Goal: Transaction & Acquisition: Purchase product/service

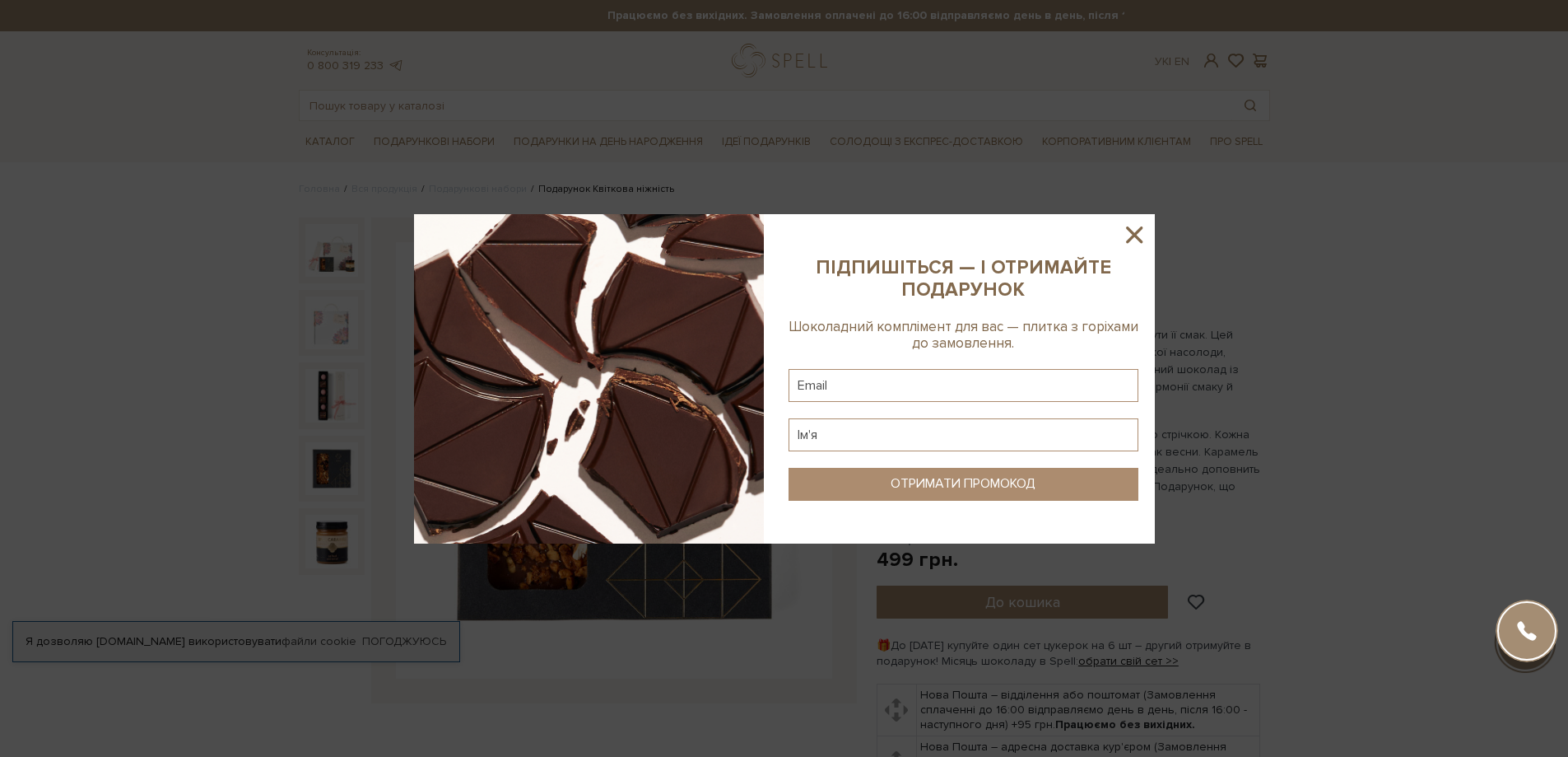
click at [1140, 233] on icon at bounding box center [1134, 235] width 28 height 28
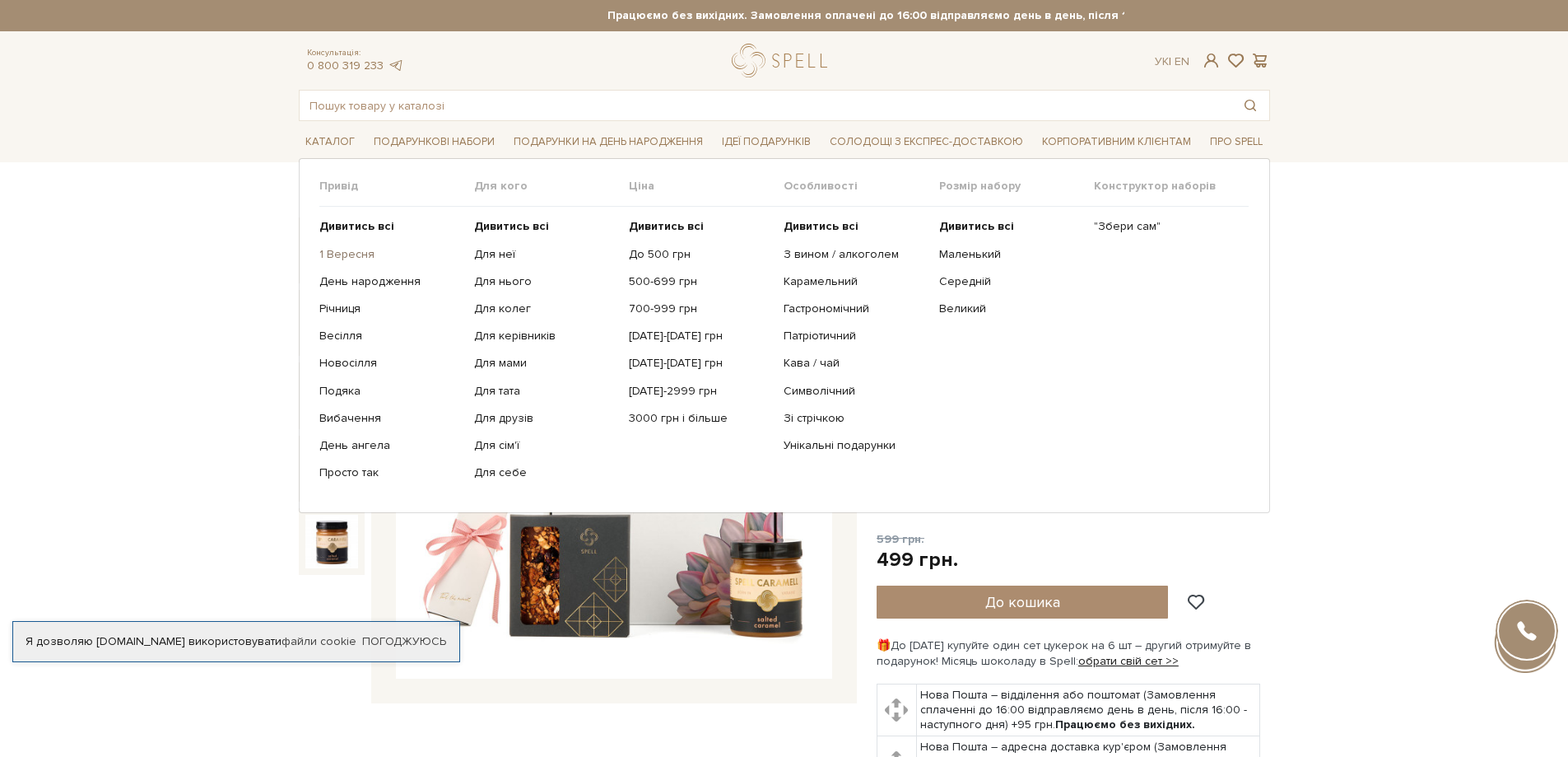
click at [341, 253] on link "1 Вересня" at bounding box center [390, 253] width 142 height 15
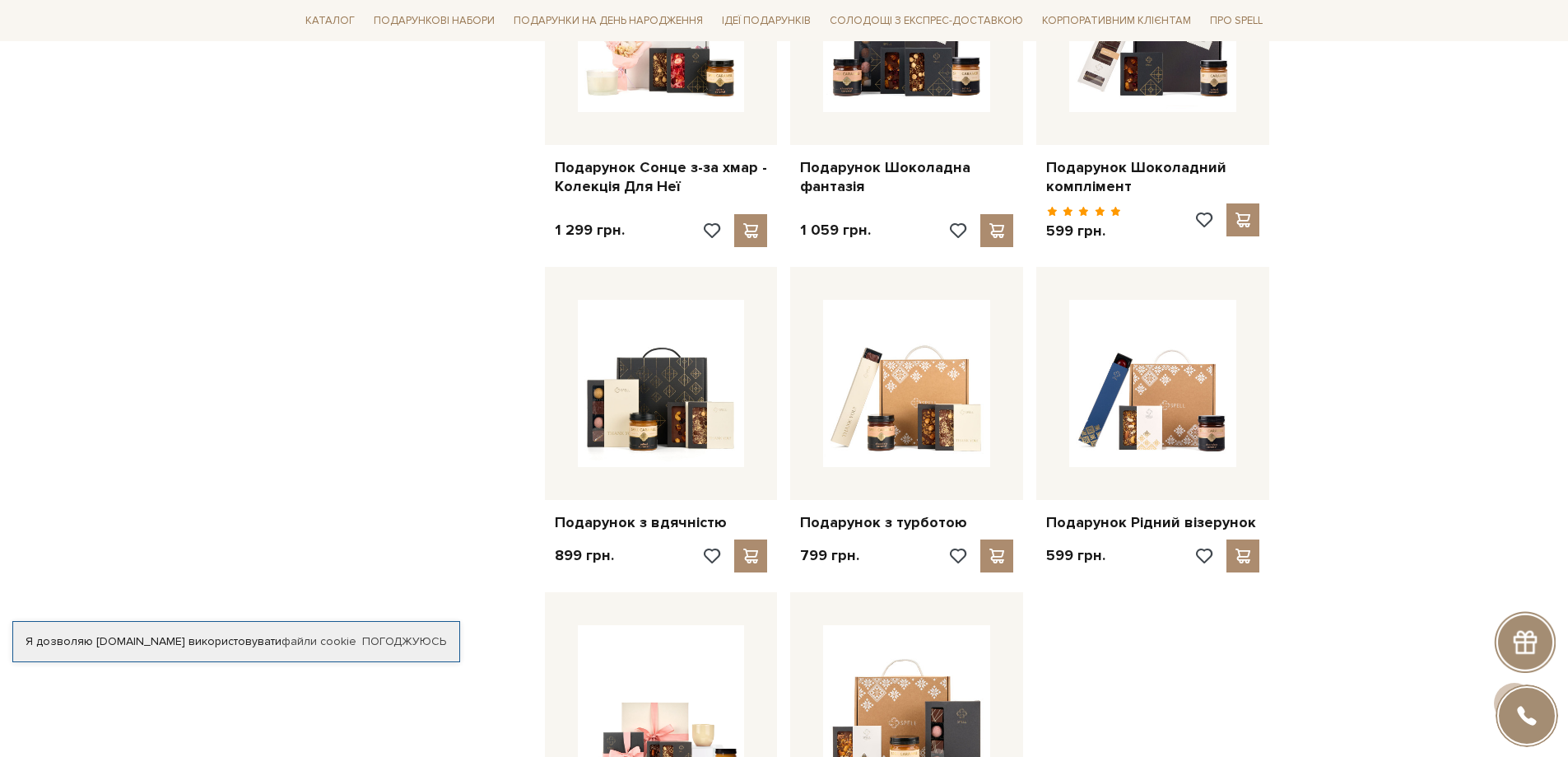
scroll to position [1505, 0]
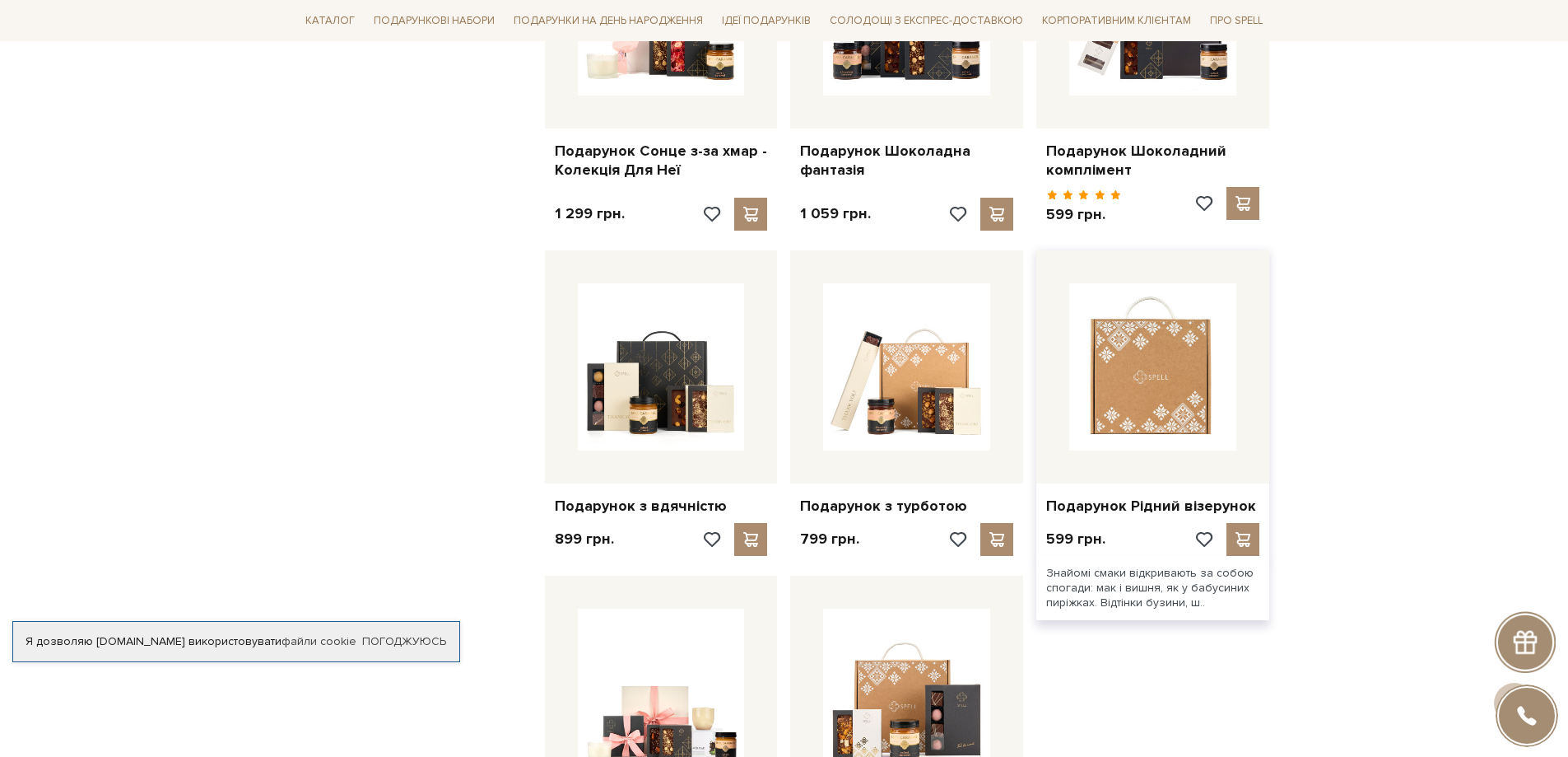
click at [1186, 361] on img at bounding box center [1153, 366] width 167 height 167
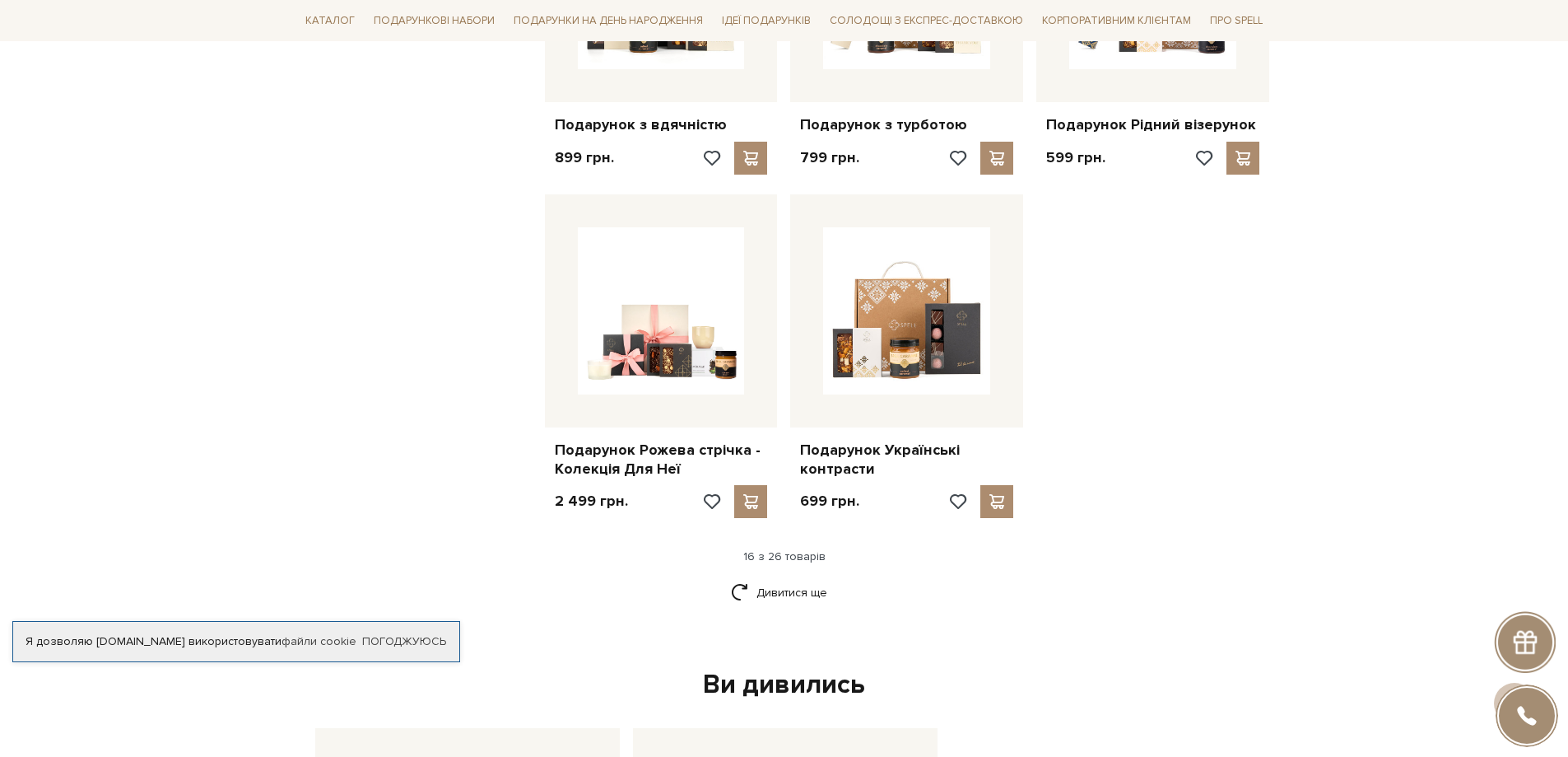
scroll to position [1907, 0]
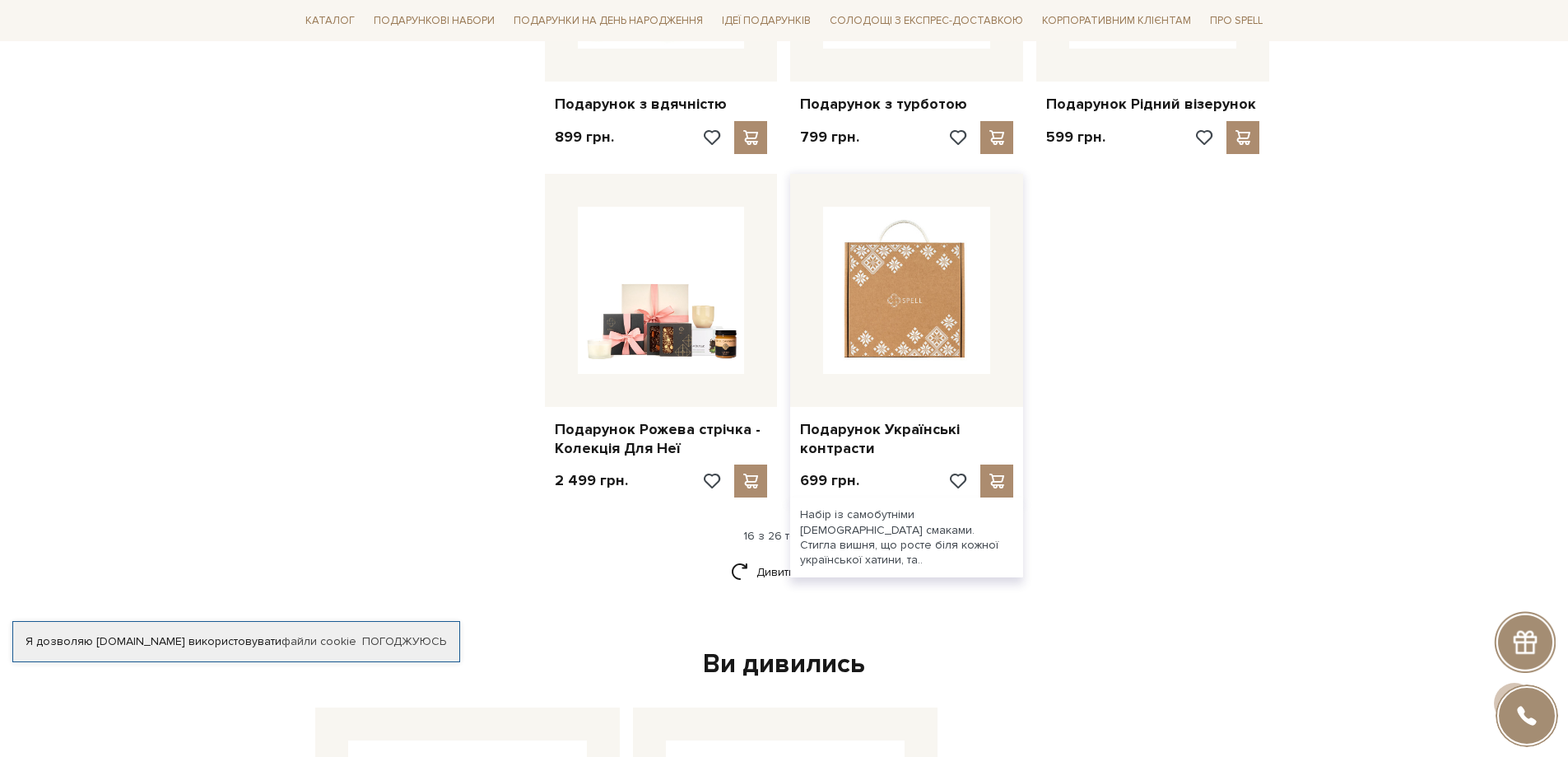
click at [877, 269] on img at bounding box center [907, 291] width 167 height 167
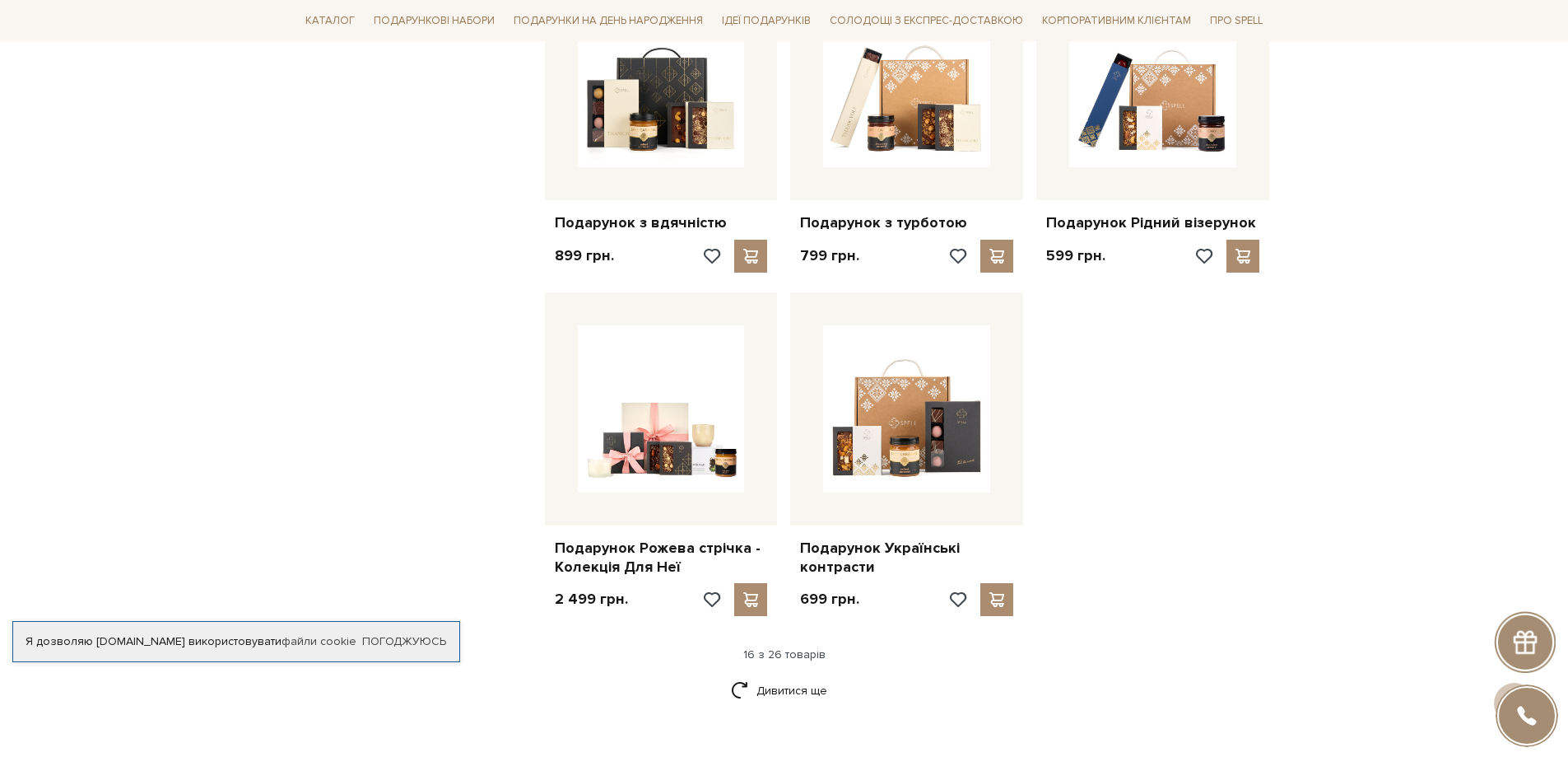
scroll to position [1817, 0]
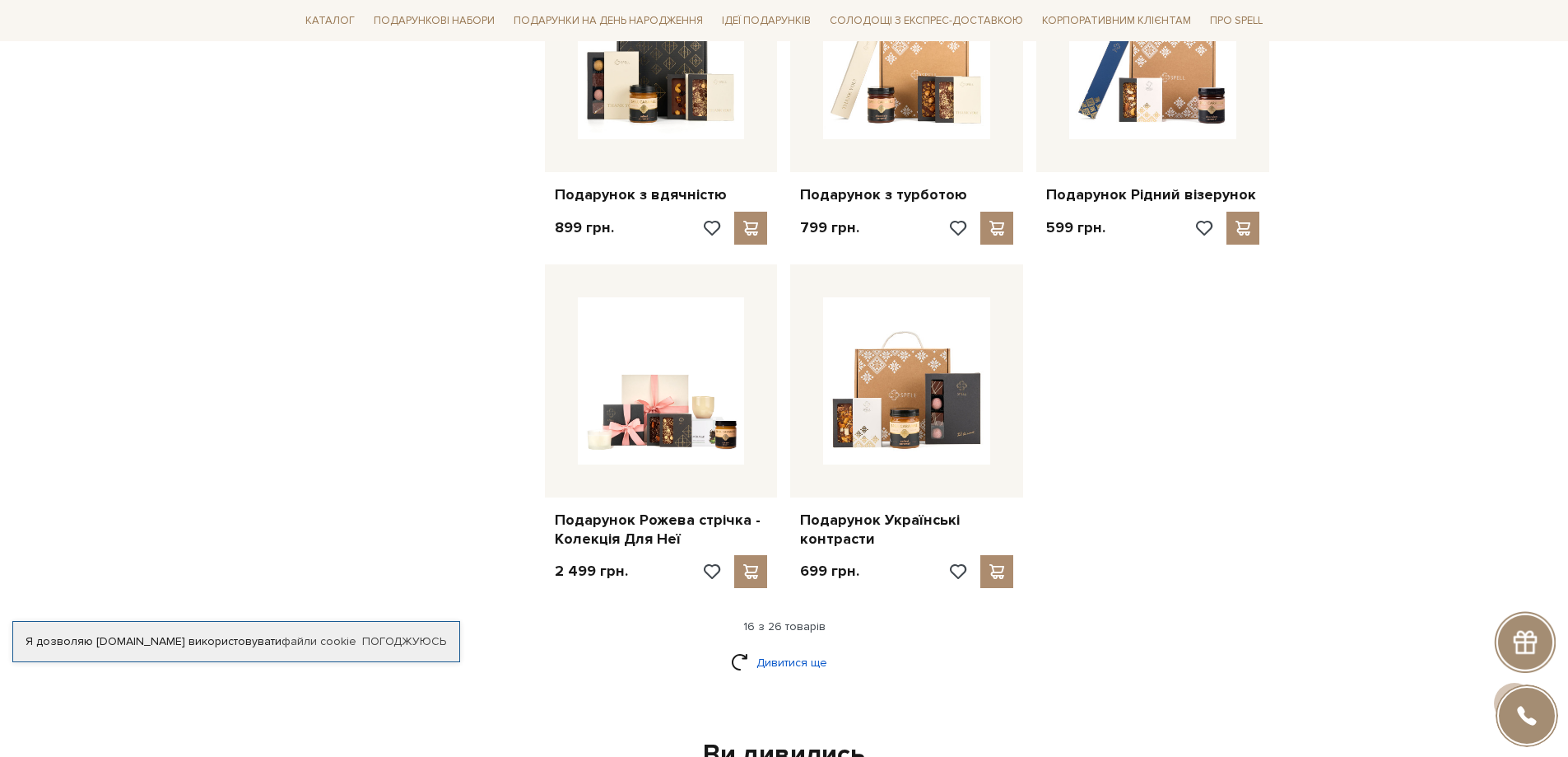
click at [804, 650] on link "Дивитися ще" at bounding box center [784, 661] width 107 height 28
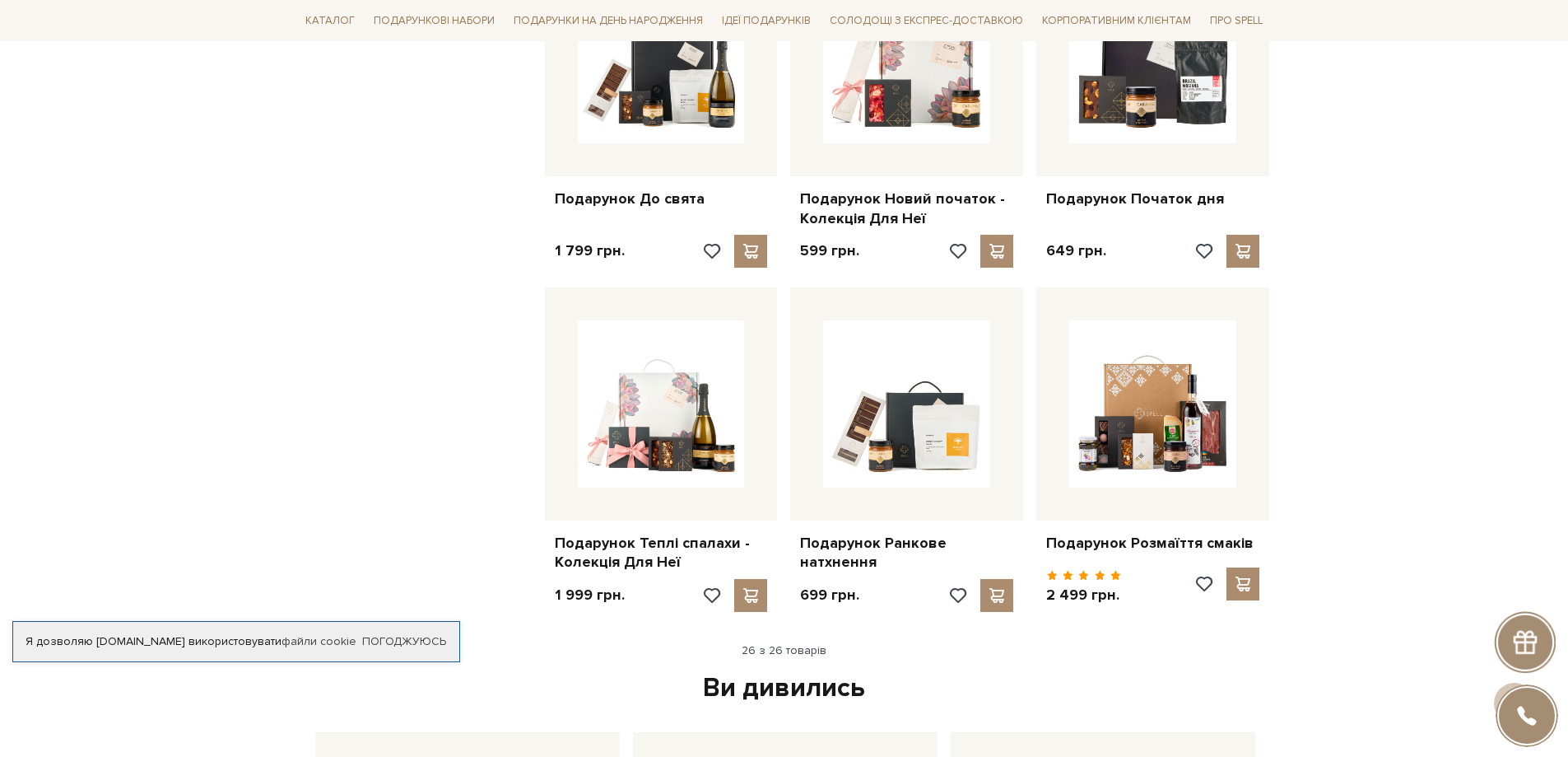
scroll to position [2872, 0]
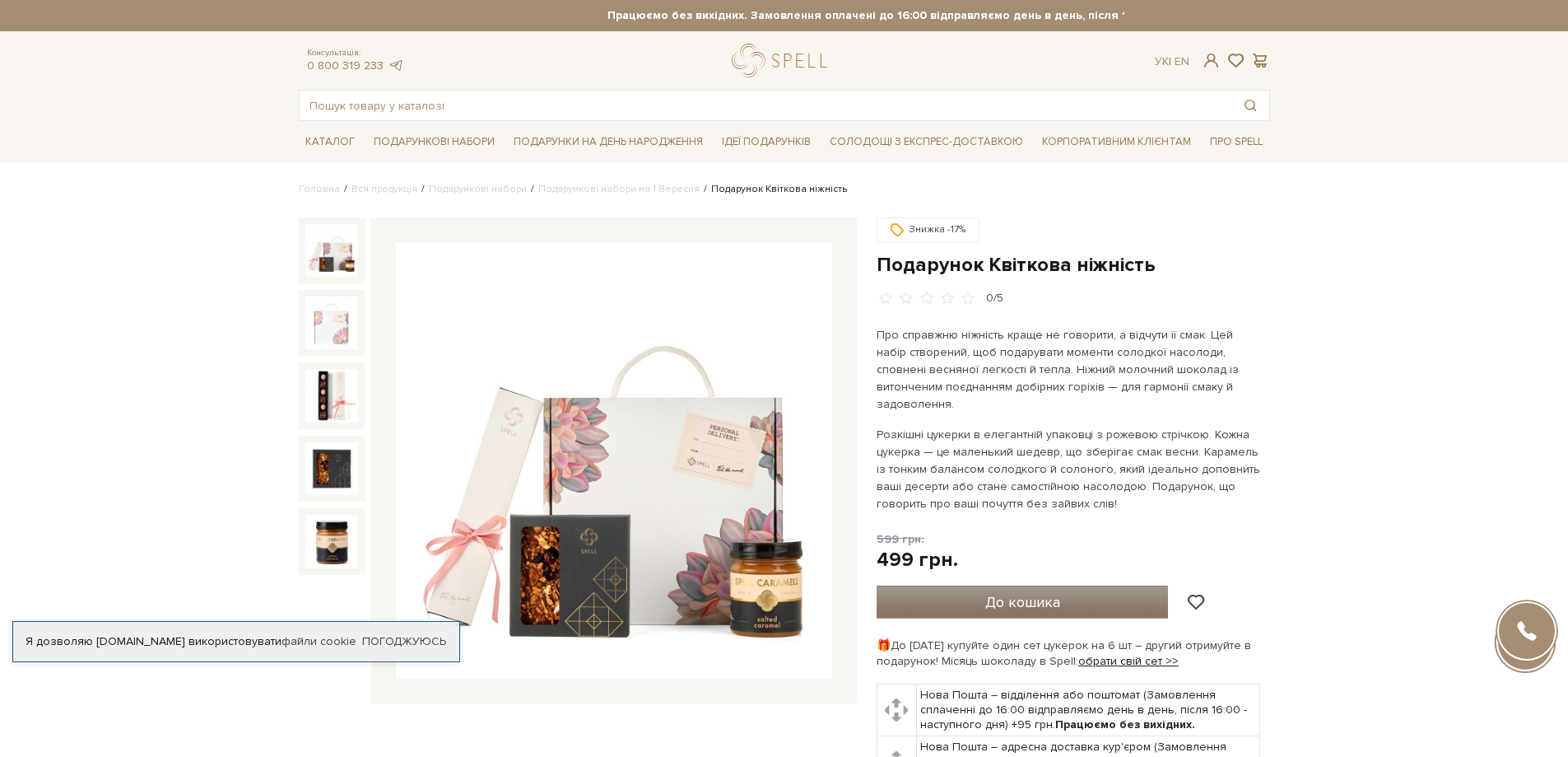
click at [1060, 589] on button "До кошика" at bounding box center [1022, 602] width 292 height 33
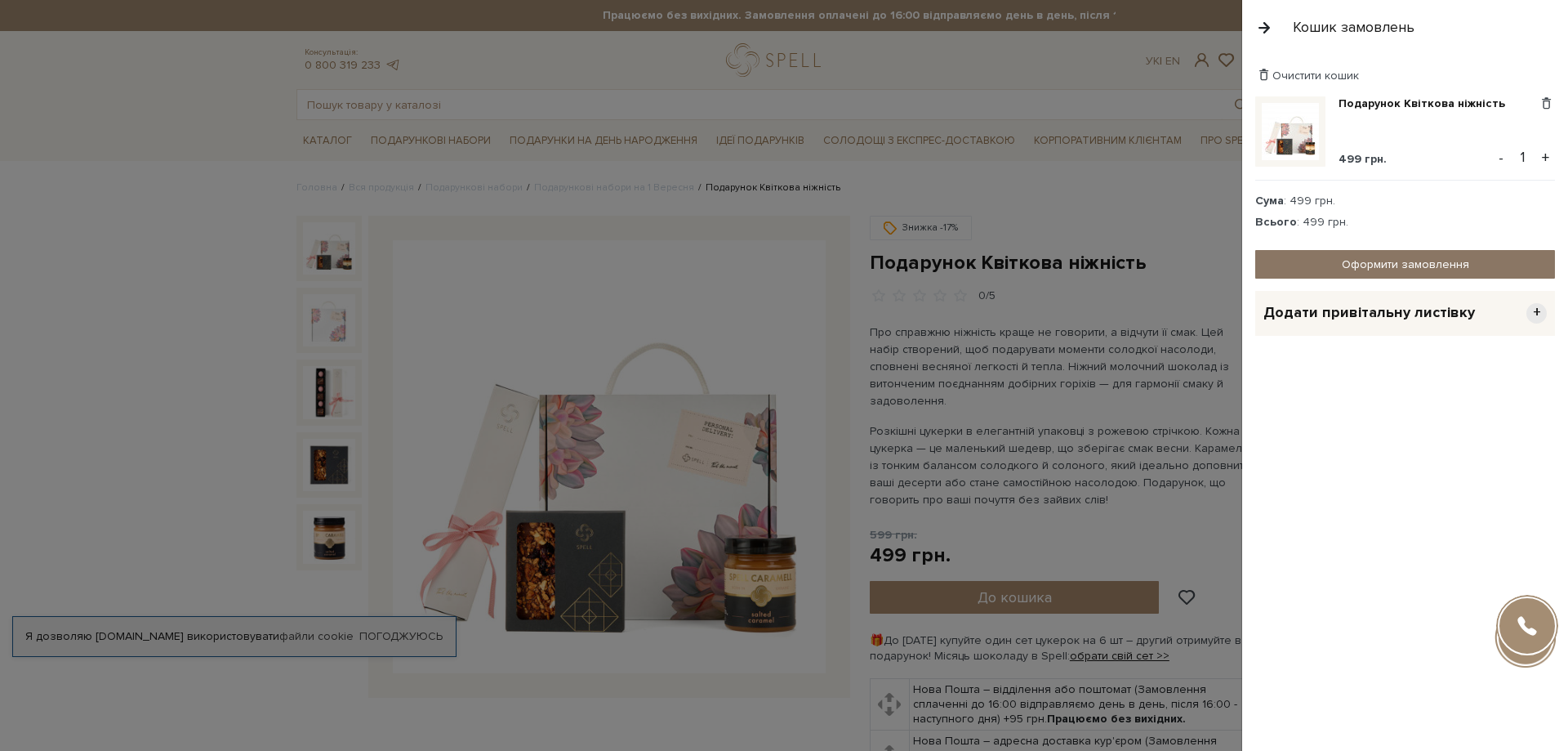
click at [1388, 253] on link "Оформити замовлення" at bounding box center [1405, 263] width 299 height 28
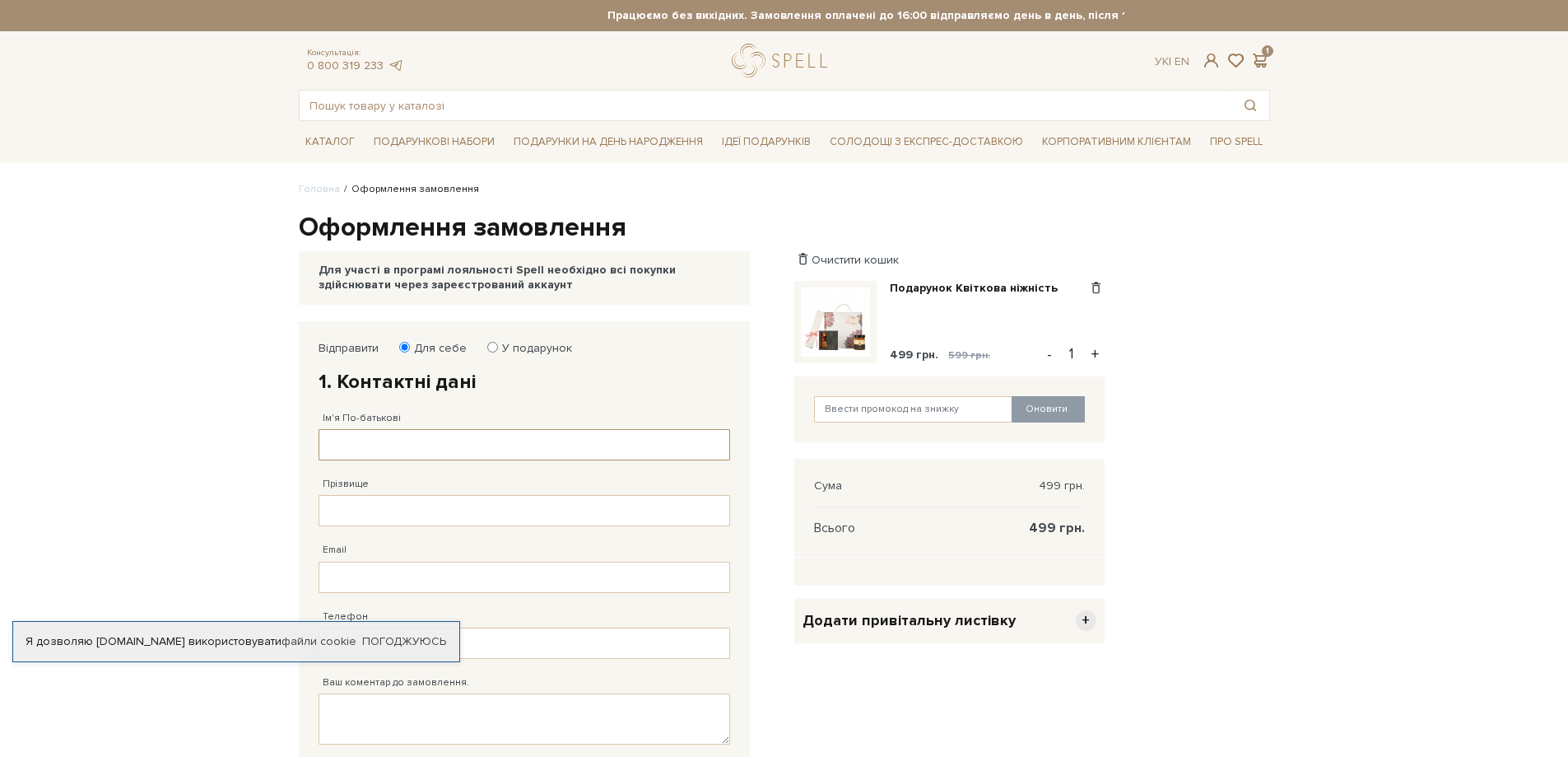
click at [362, 448] on input "Ім'я По-батькові" at bounding box center [524, 444] width 411 height 31
type input "[PERSON_NAME]"
drag, startPoint x: 388, startPoint y: 514, endPoint x: 386, endPoint y: 499, distance: 15.1
click at [388, 514] on input "Прізвище" at bounding box center [524, 510] width 411 height 31
type input "[PERSON_NAME]"
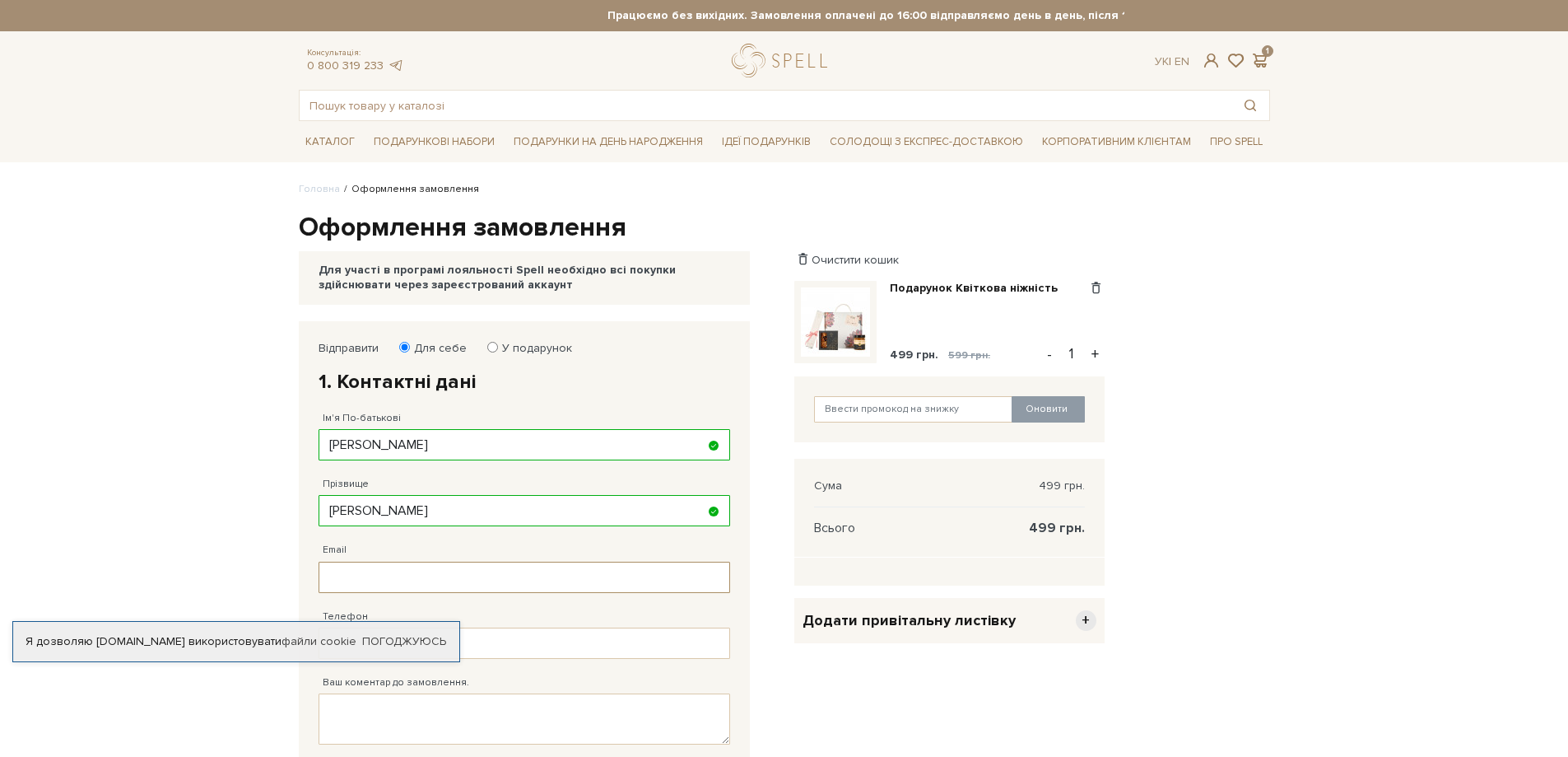
click at [360, 575] on input "Email" at bounding box center [524, 577] width 411 height 31
type input "[EMAIL_ADDRESS][DOMAIN_NAME]"
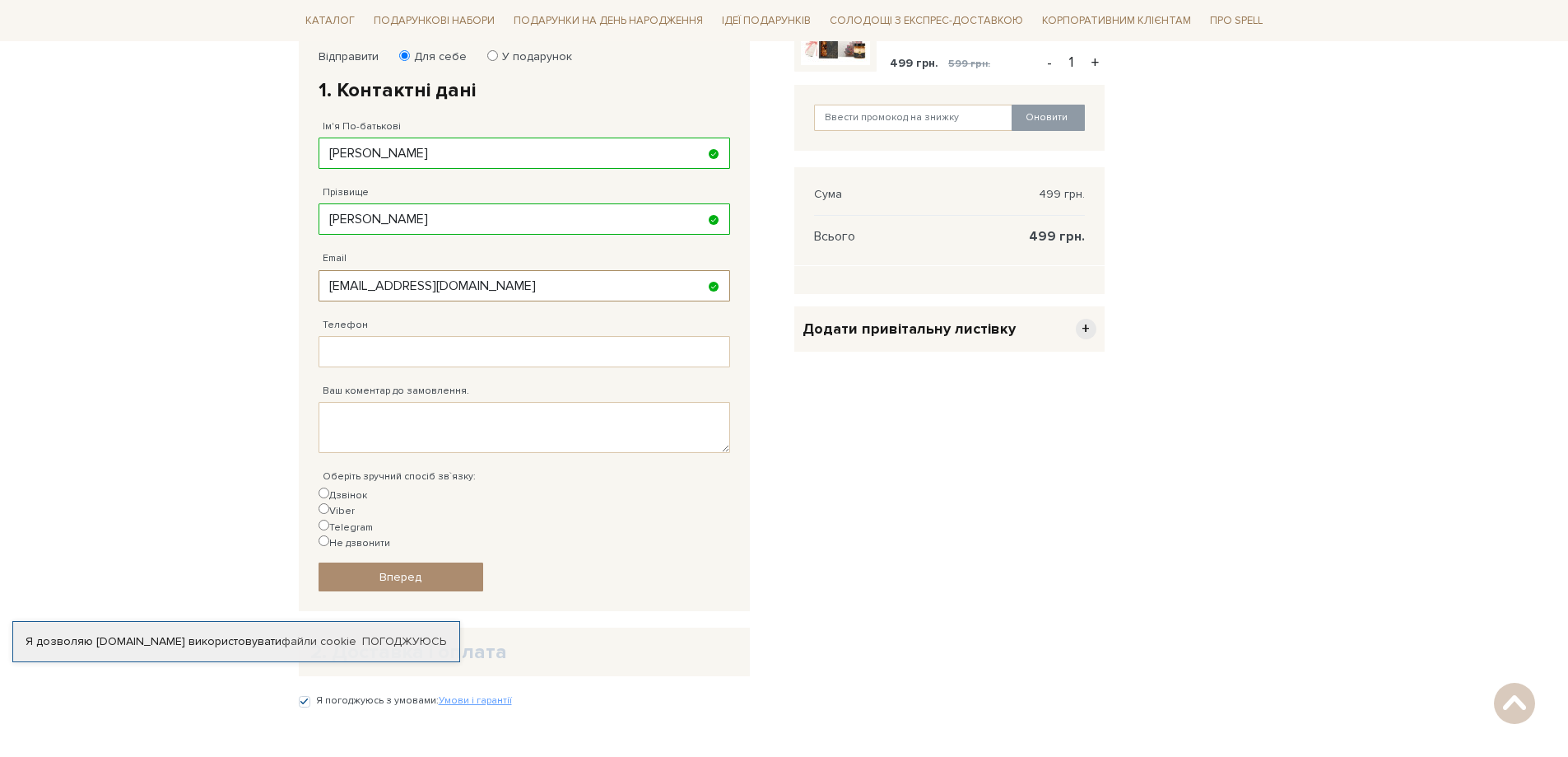
scroll to position [293, 0]
click at [433, 349] on input "Телефон" at bounding box center [524, 350] width 411 height 31
click at [350, 345] on input "[PHONE_NUMBER]" at bounding box center [524, 350] width 411 height 31
click at [473, 356] on input "[PHONE_NUMBER]" at bounding box center [524, 350] width 411 height 31
type input "38 (5__) ___ __ __"
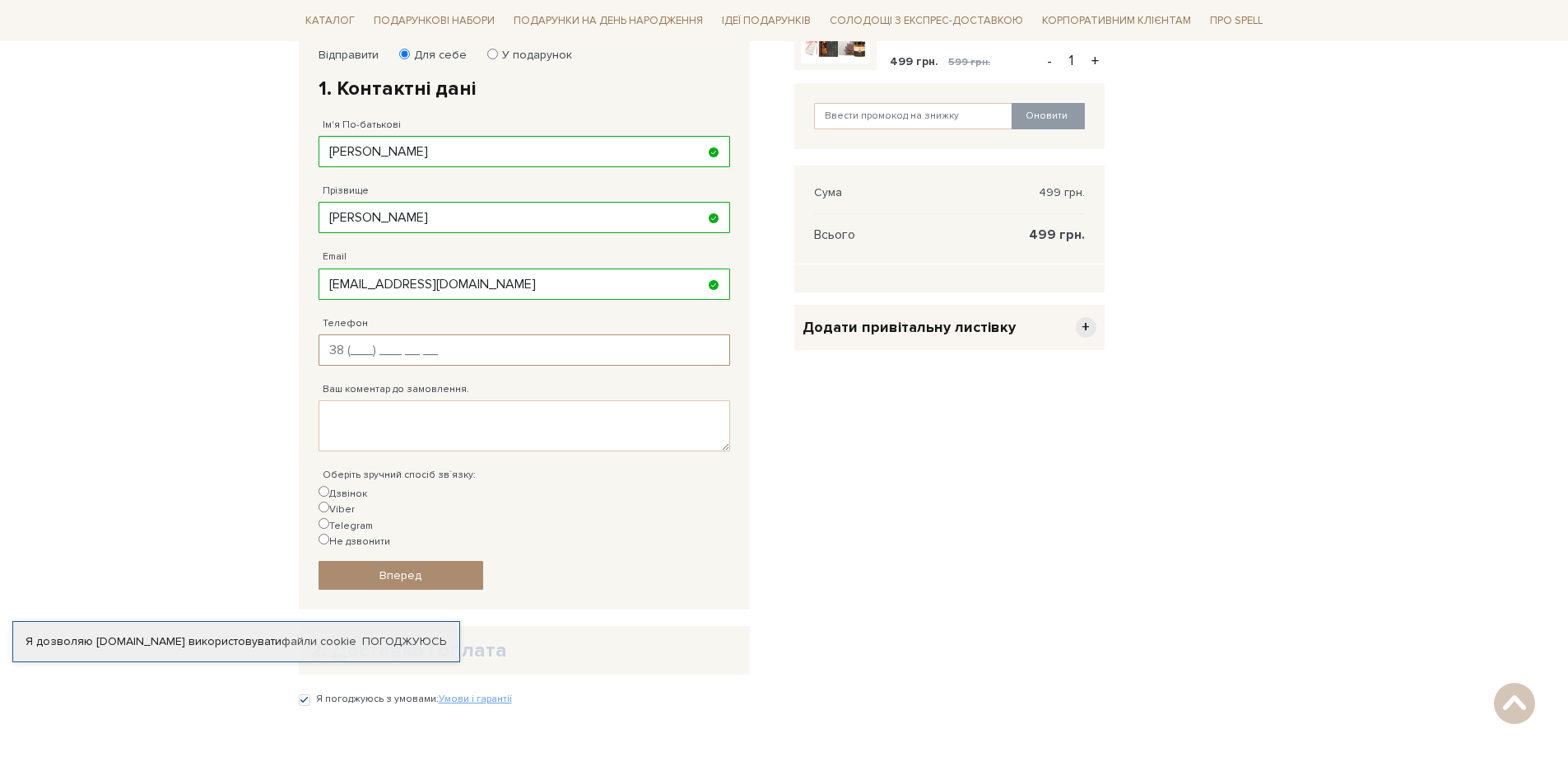
click at [354, 353] on input "Телефон" at bounding box center [524, 350] width 411 height 31
type input "[PHONE_NUMBER]"
click at [355, 421] on textarea "Ваш коментар до замовлення." at bounding box center [524, 425] width 411 height 51
click at [329, 534] on input "Не дзвонити" at bounding box center [324, 539] width 10 height 10
radio input "true"
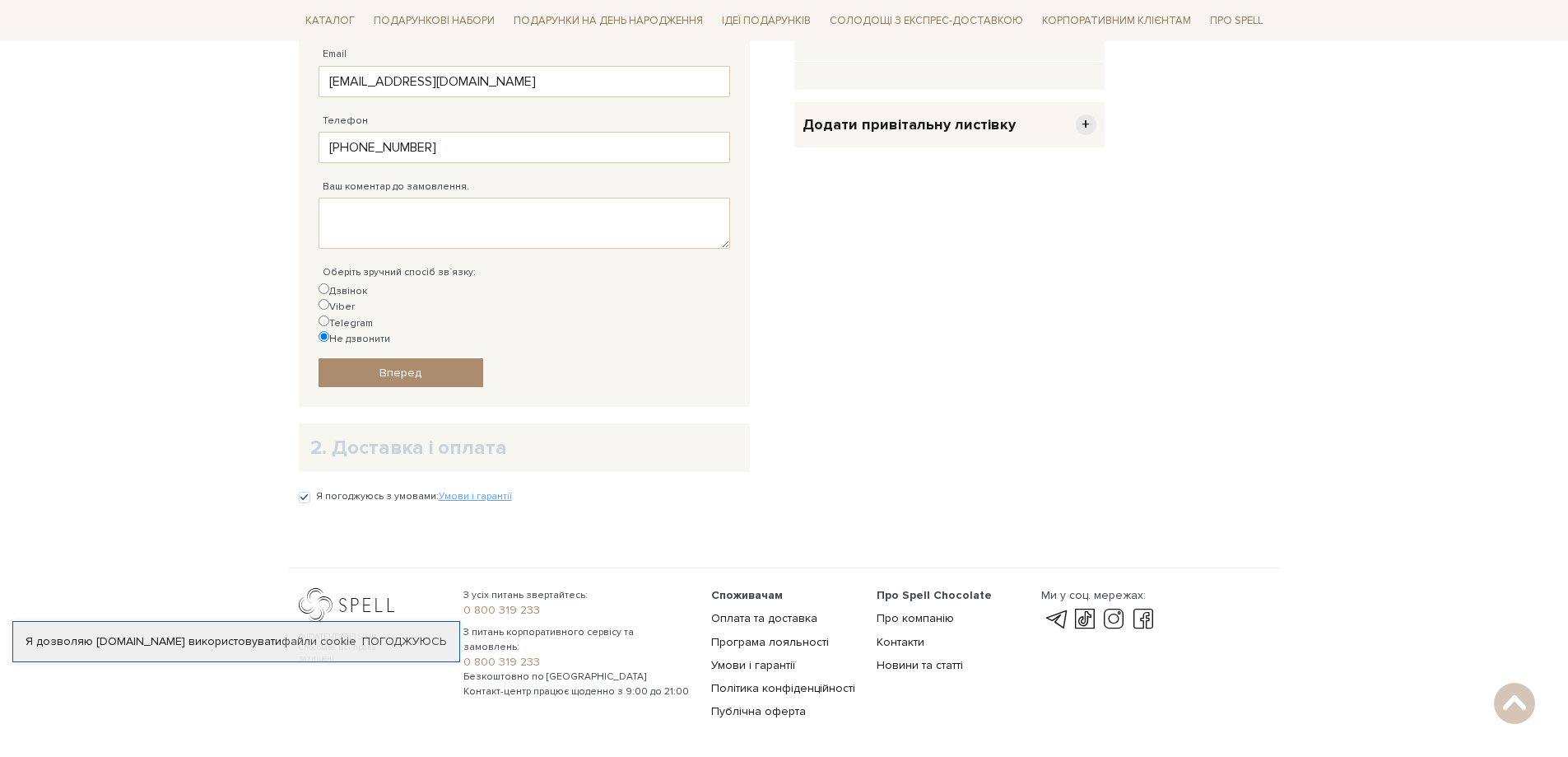
scroll to position [517, 0]
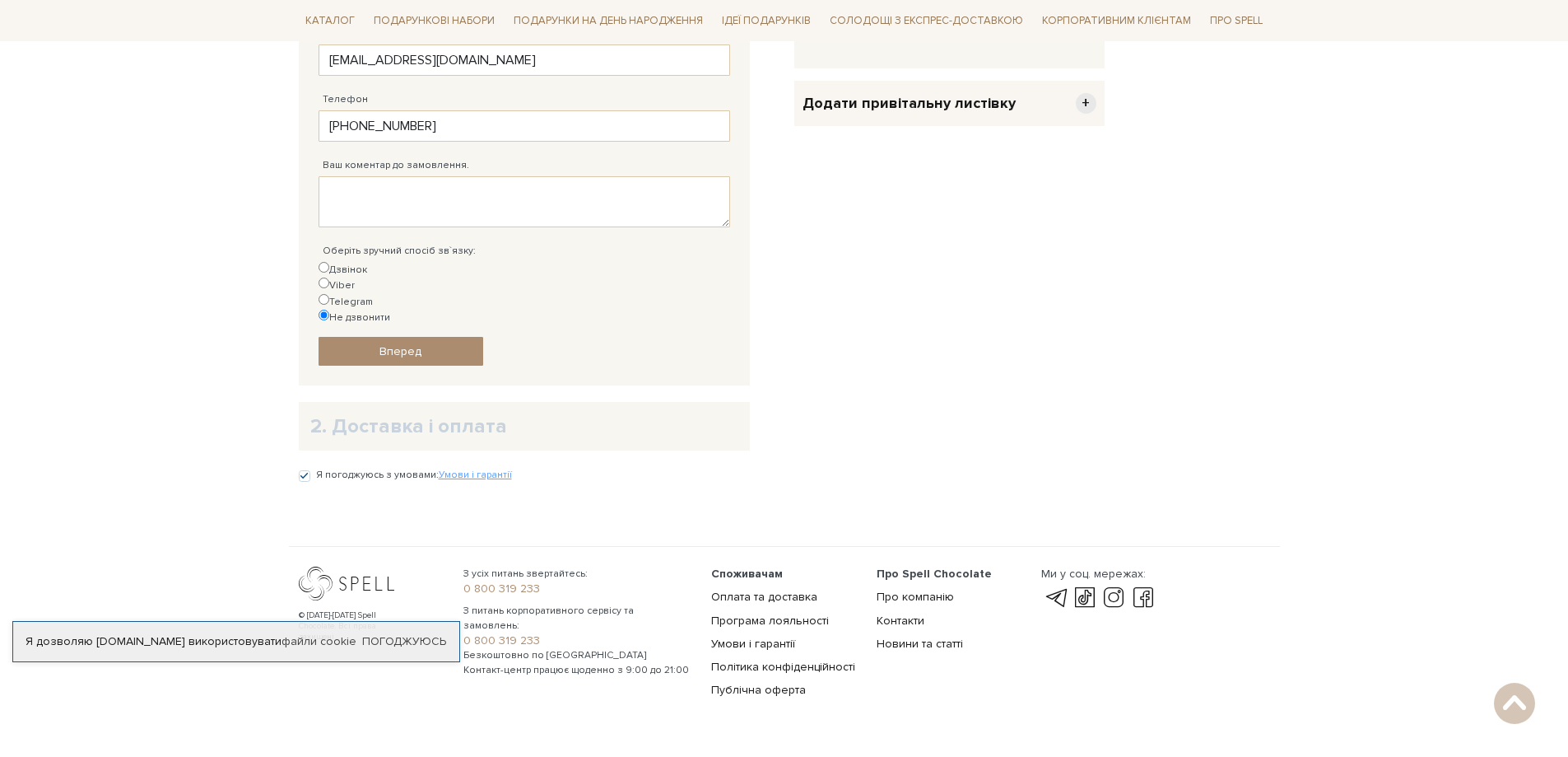
click at [387, 413] on h2 "2. Доставка і оплата" at bounding box center [524, 426] width 428 height 26
click at [430, 337] on link "Вперед" at bounding box center [401, 351] width 165 height 28
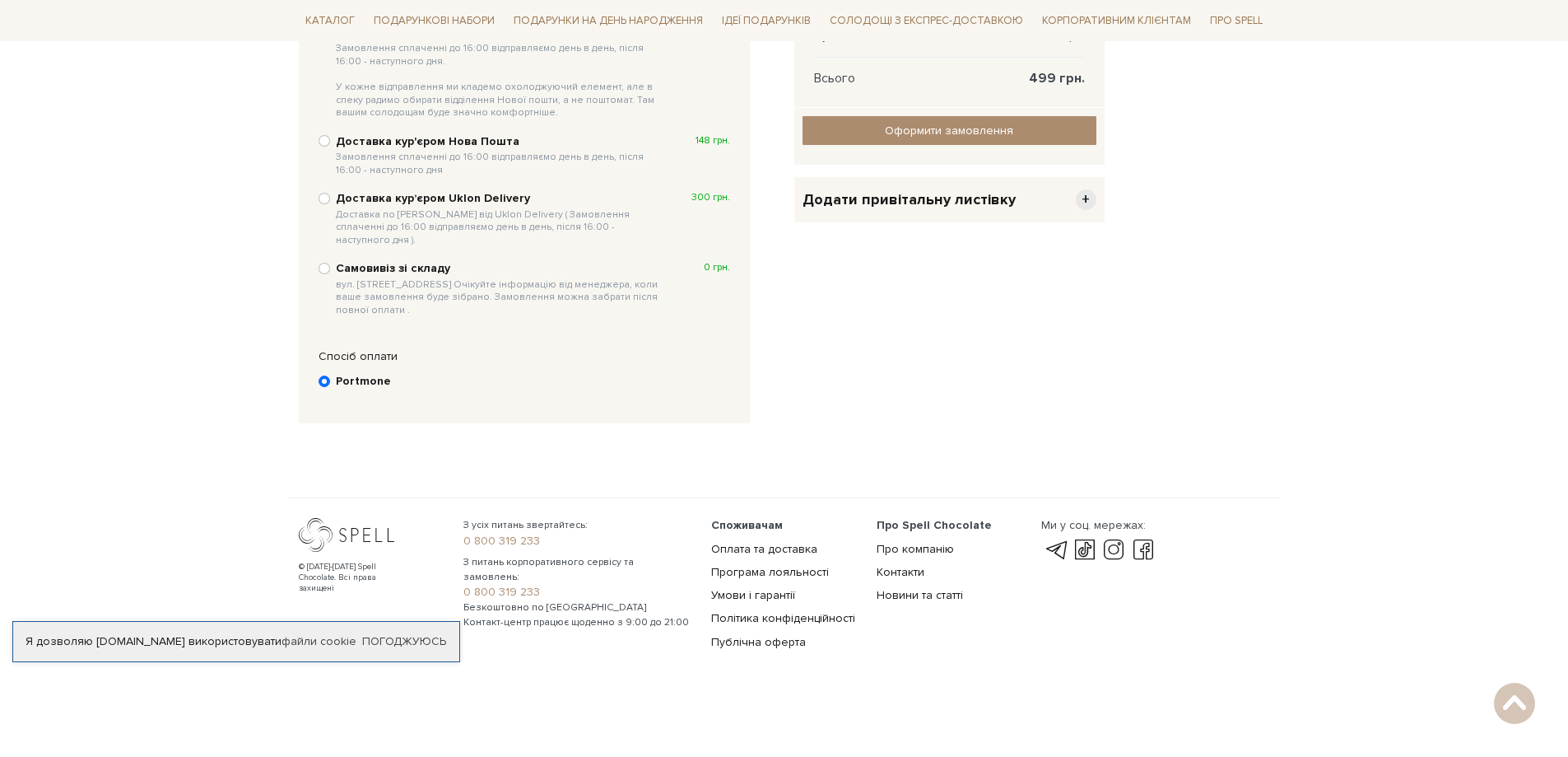
scroll to position [321, 0]
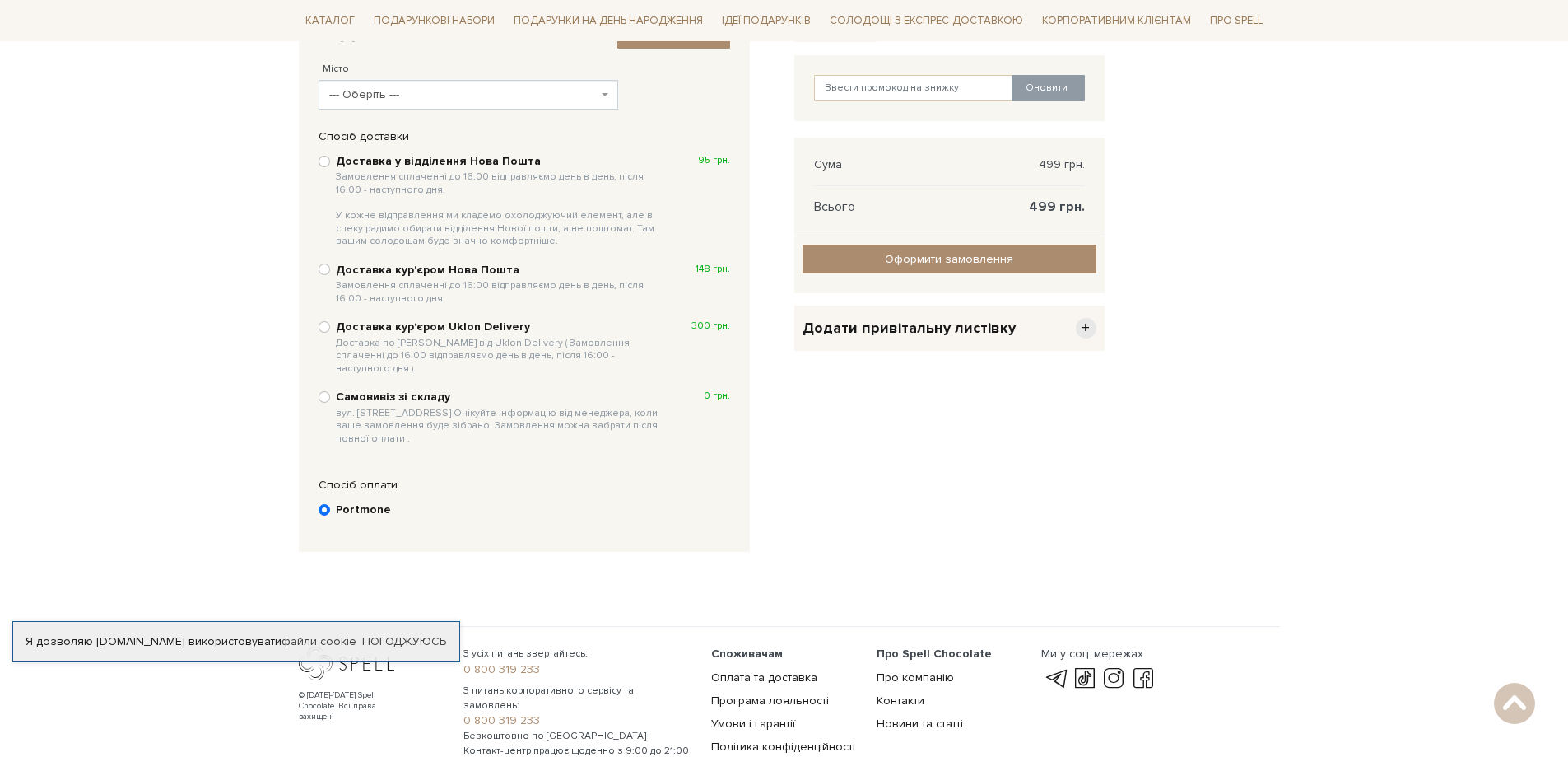
click at [603, 89] on span "--- Оберіть ---" at bounding box center [469, 95] width 301 height 29
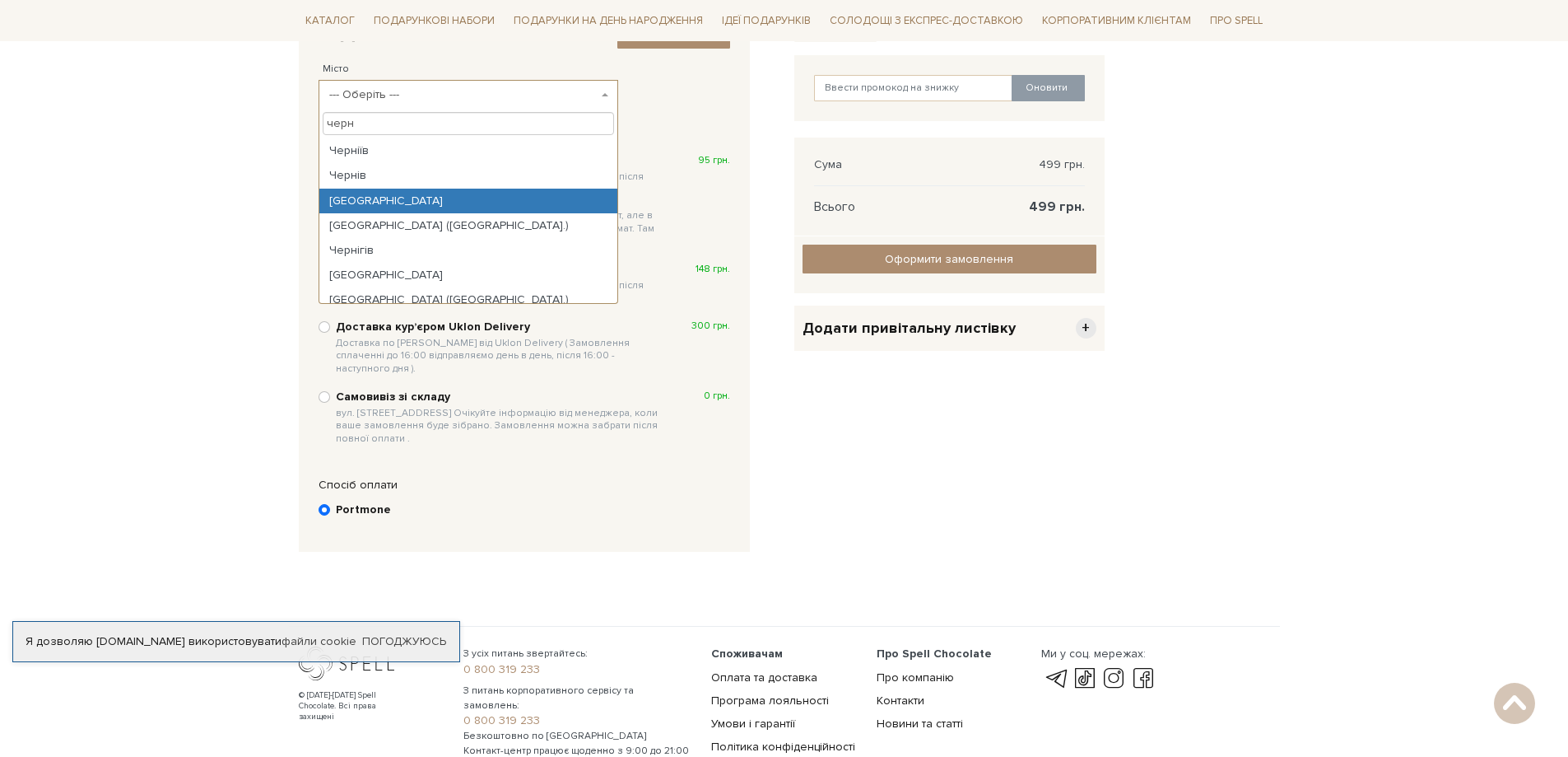
type input "черн"
select select "[GEOGRAPHIC_DATA]"
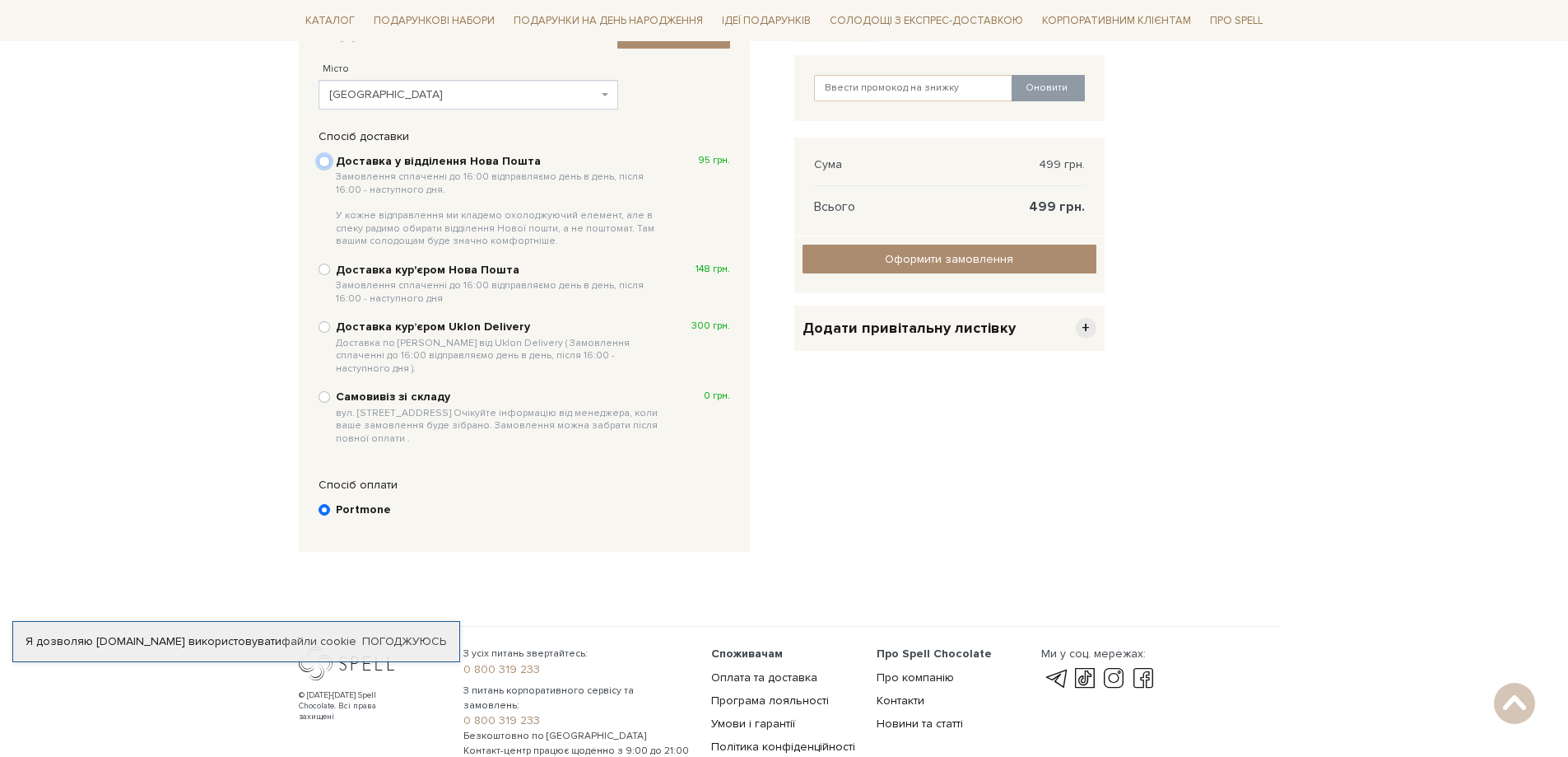
click at [328, 164] on input "Доставка у відділення Нова Пошта Замовлення сплаченні до 16:00 відправляємо ден…" at bounding box center [324, 160] width 11 height 11
radio input "true"
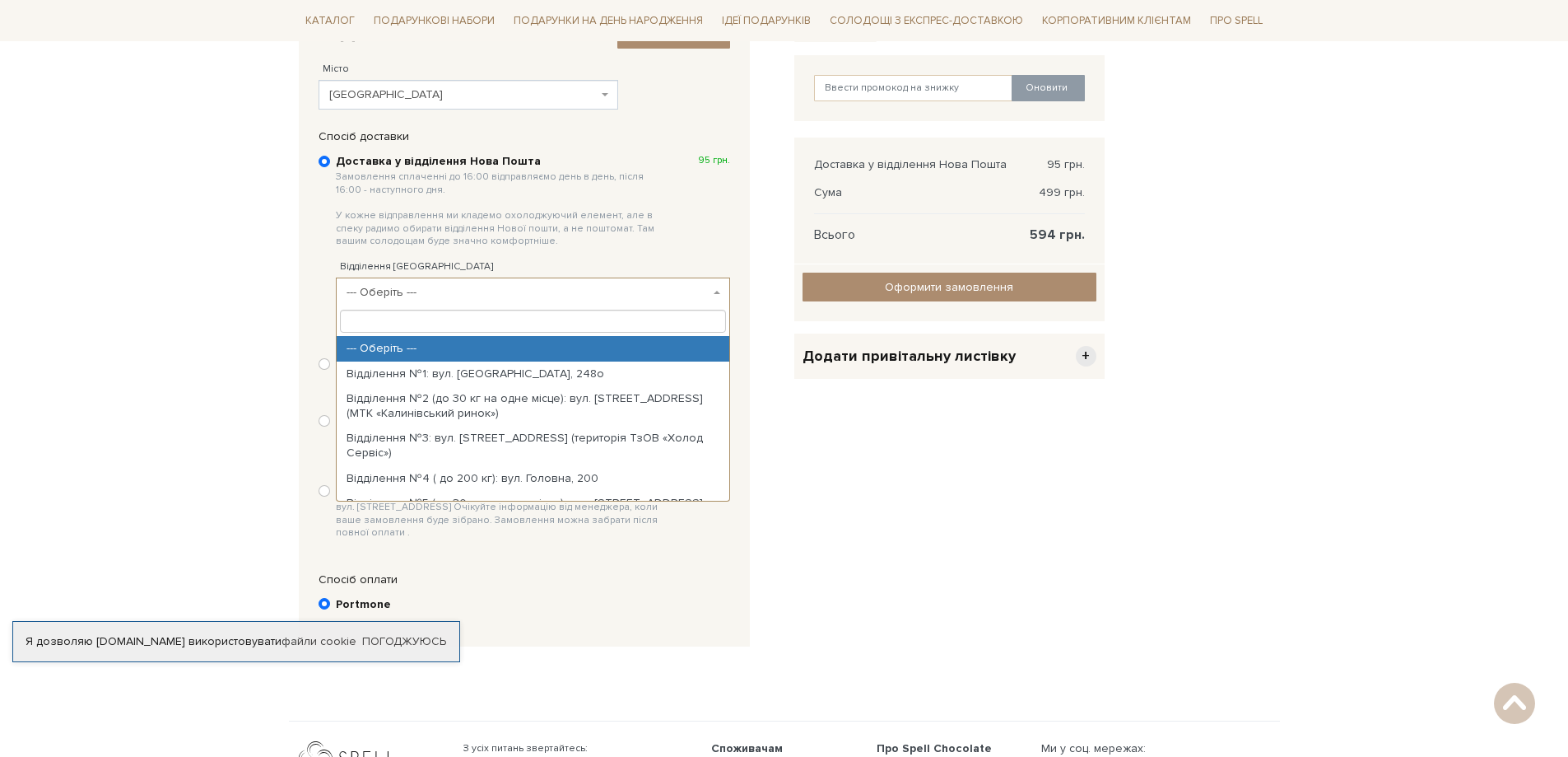
click at [709, 290] on span "--- Оберіть ---" at bounding box center [533, 292] width 394 height 29
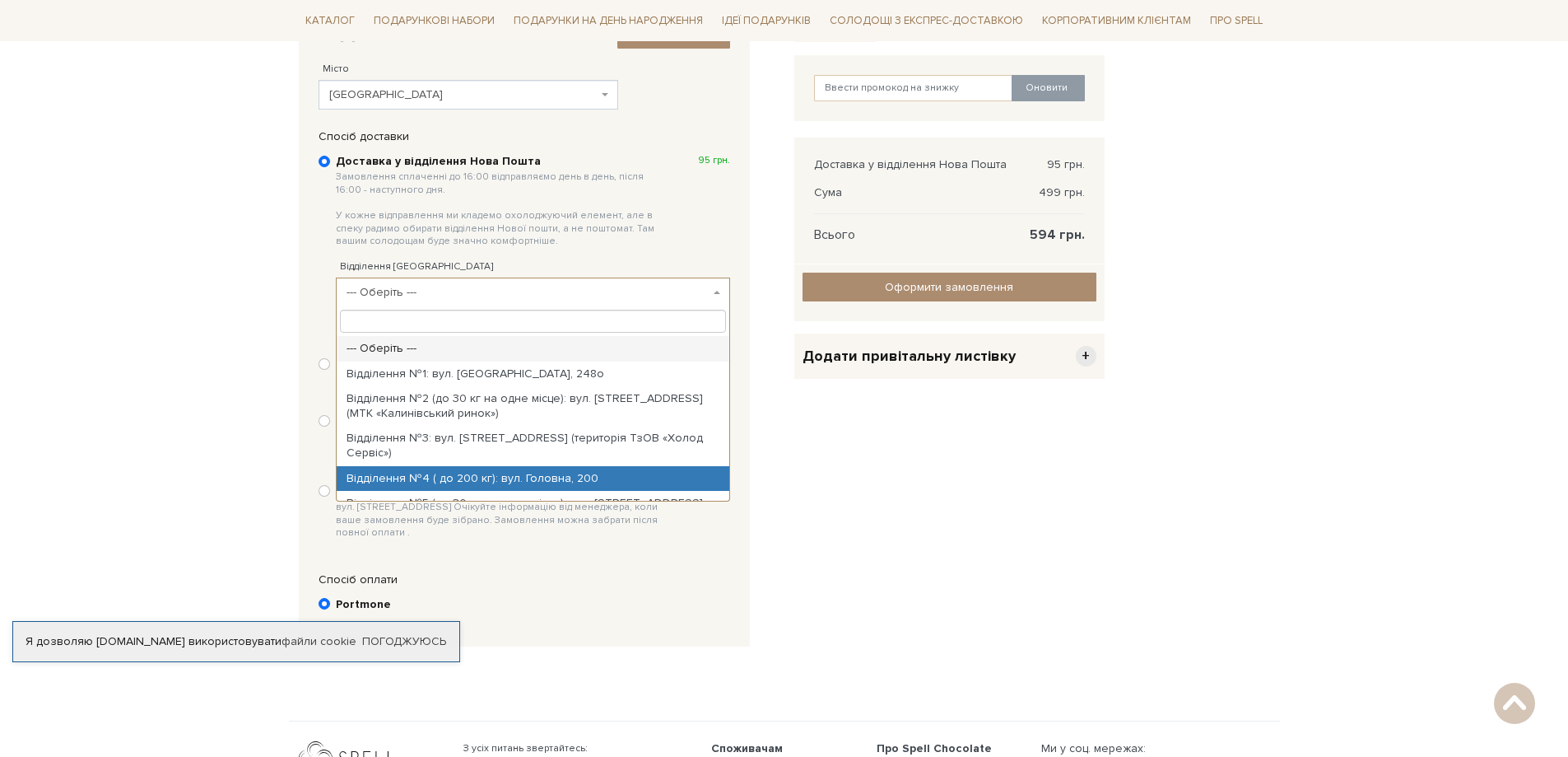
select select "Відділення №4 ( до 200 кг): вул. Головна, 200"
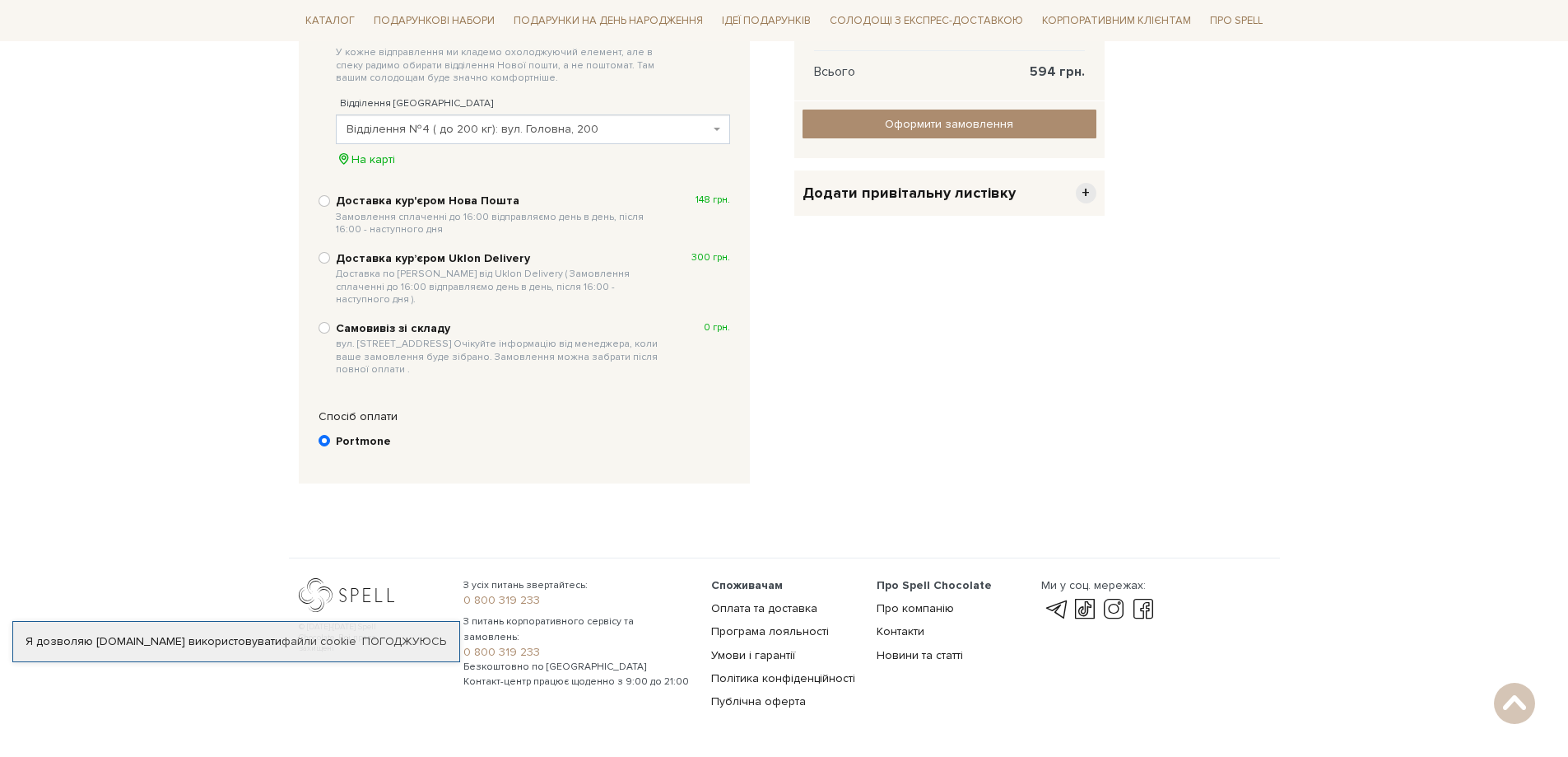
scroll to position [531, 0]
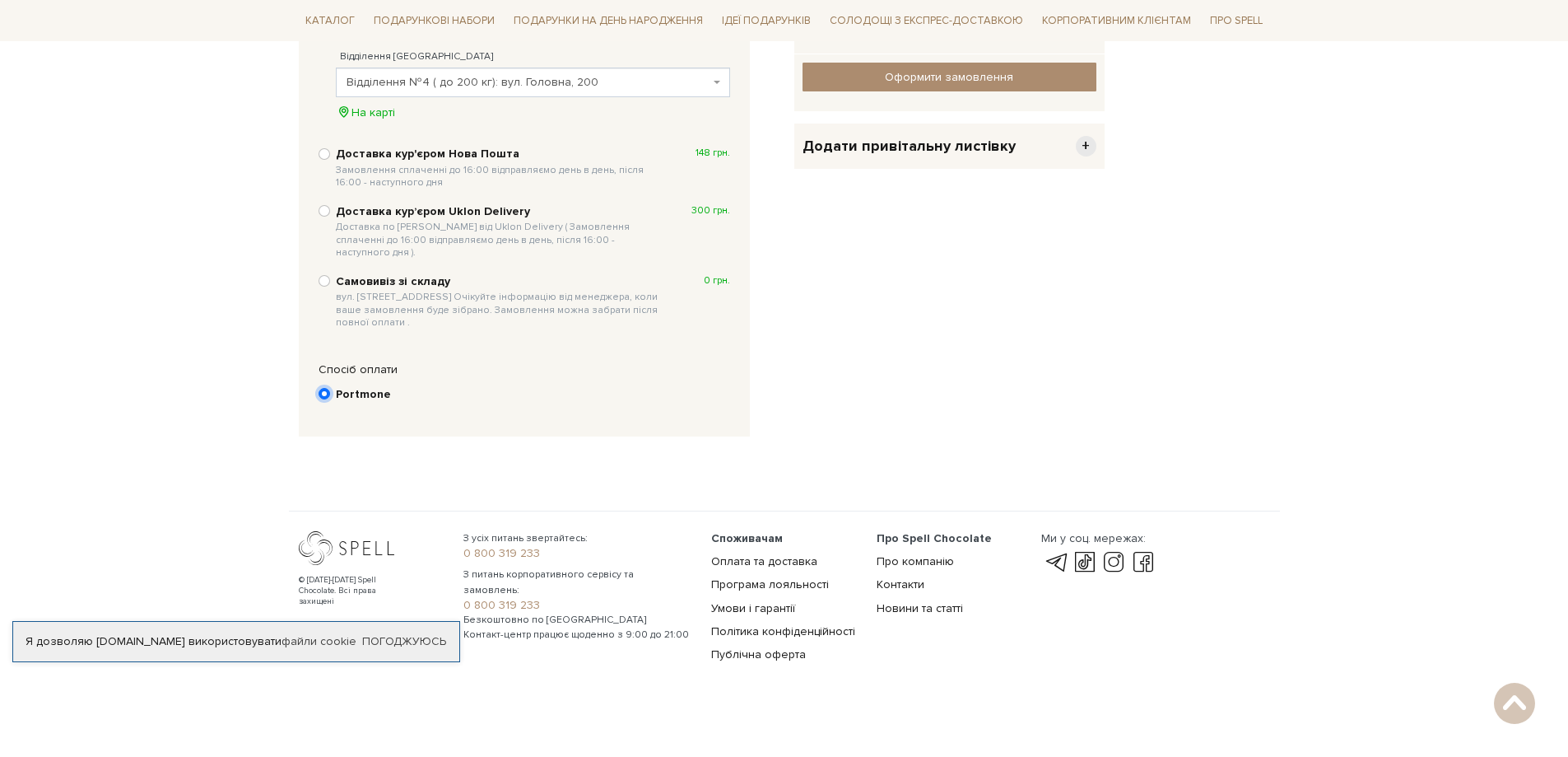
click at [327, 388] on input "Portmone" at bounding box center [324, 393] width 11 height 11
click at [1084, 155] on span "+" at bounding box center [1086, 147] width 21 height 21
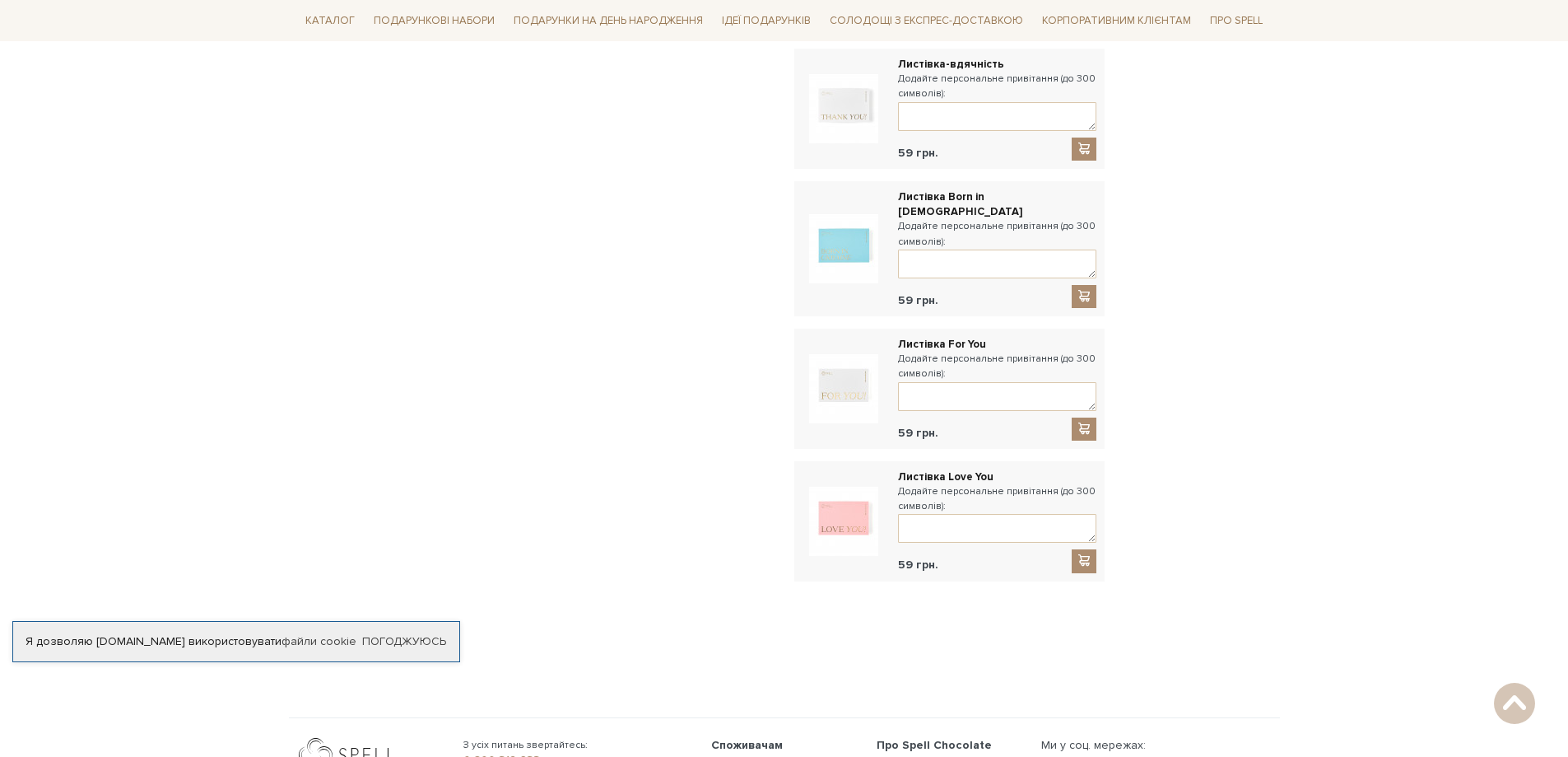
scroll to position [0, 0]
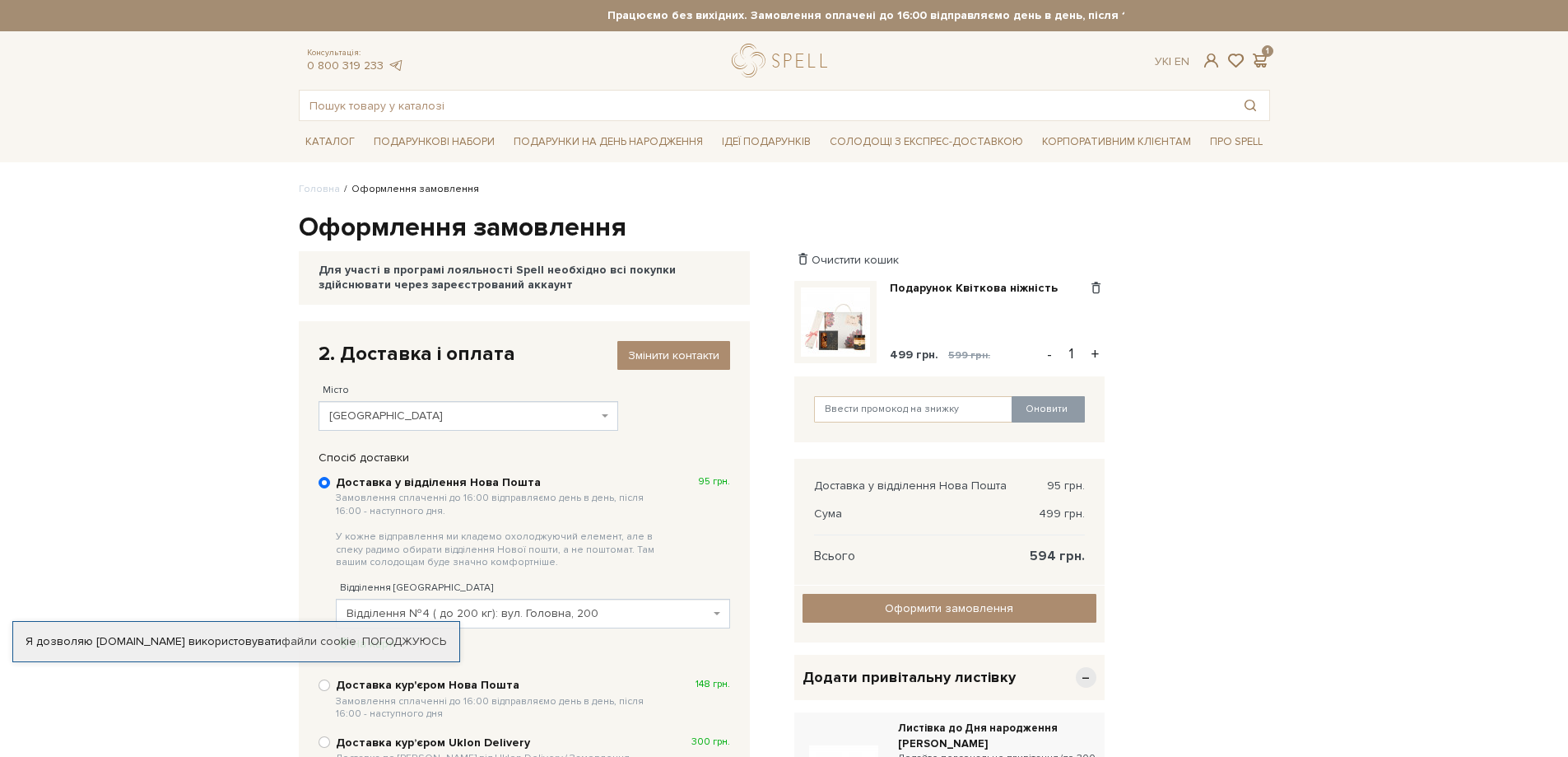
drag, startPoint x: 1268, startPoint y: 204, endPoint x: 1270, endPoint y: 192, distance: 12.2
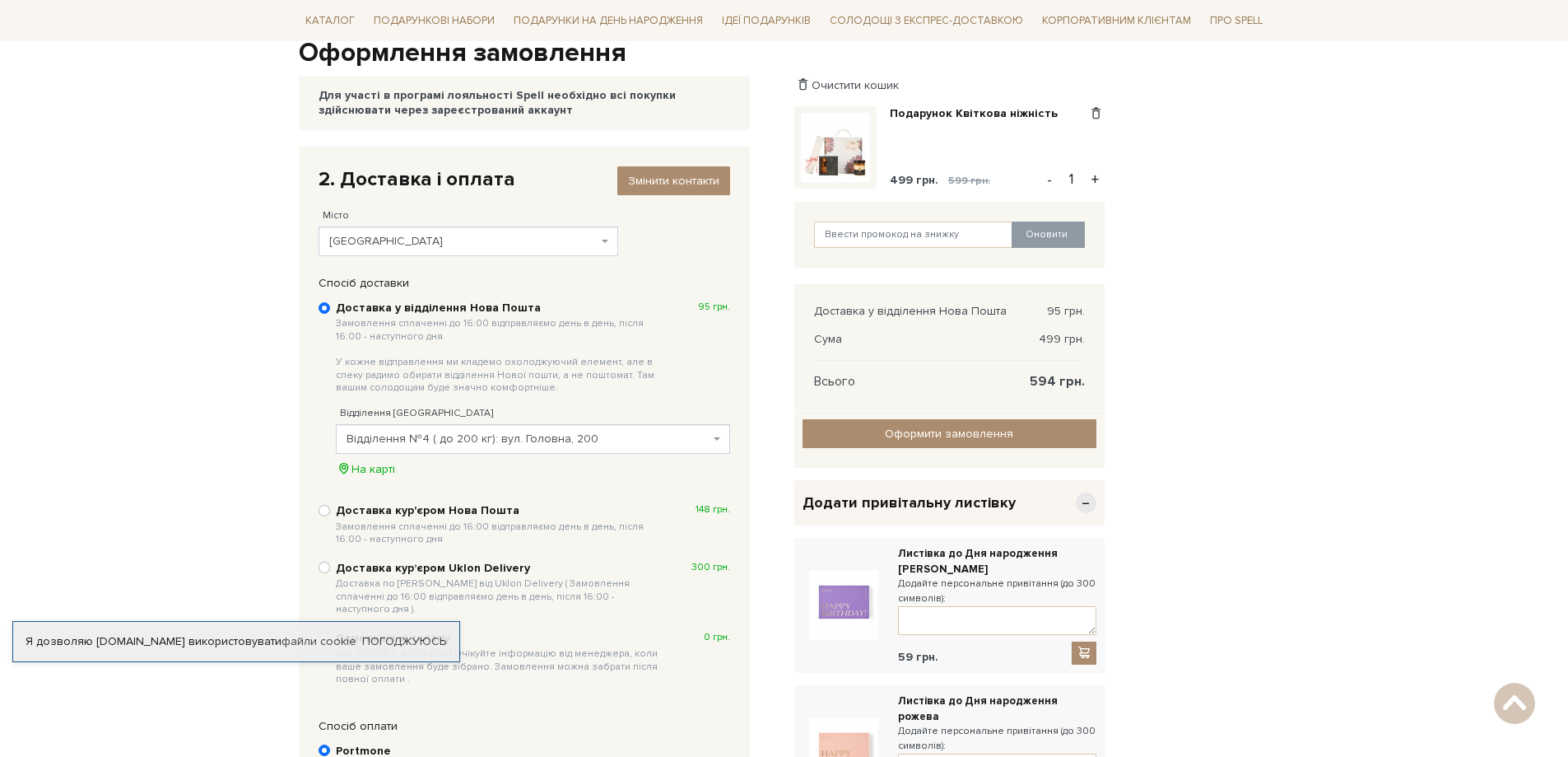
scroll to position [167, 0]
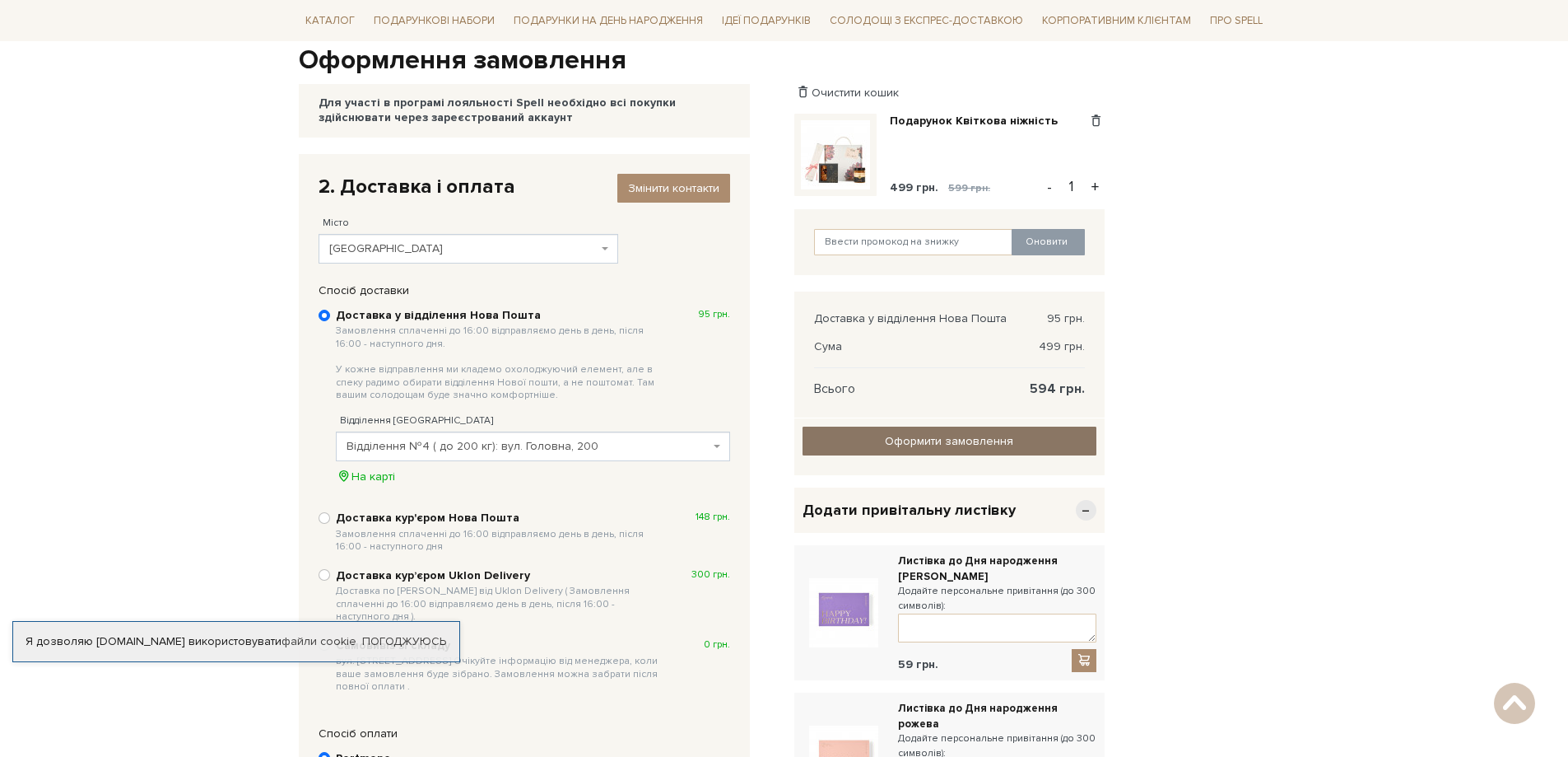
click at [901, 442] on input "Оформити замовлення" at bounding box center [949, 441] width 294 height 28
